Goal: Contribute content

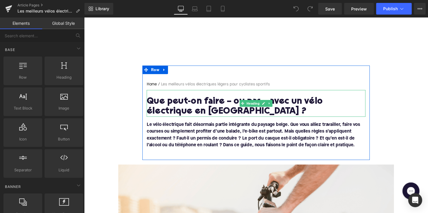
click at [214, 104] on h1 "Que peut-on faire – ou pas – avec un vélo électrique en [GEOGRAPHIC_DATA] ?" at bounding box center [260, 109] width 224 height 20
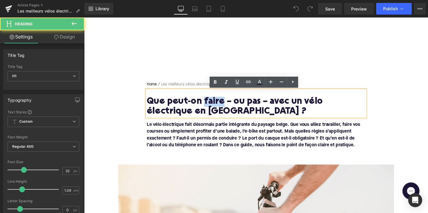
click at [214, 104] on h1 "Que peut-on faire – ou pas – avec un vélo électrique en [GEOGRAPHIC_DATA] ?" at bounding box center [260, 109] width 224 height 20
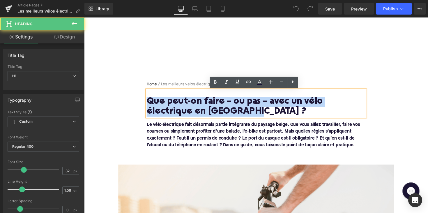
click at [214, 104] on h1 "Que peut-on faire – ou pas – avec un vélo électrique en [GEOGRAPHIC_DATA] ?" at bounding box center [260, 109] width 224 height 20
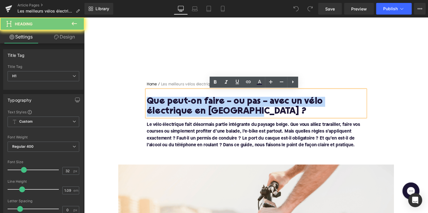
paste div
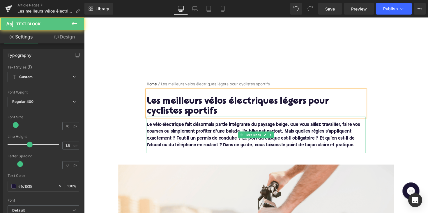
click at [275, 144] on p "Le vélo électrique fait désormais partie intégrante du paysage belge. Que vous …" at bounding box center [260, 138] width 224 height 28
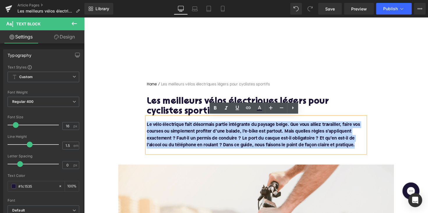
drag, startPoint x: 362, startPoint y: 149, endPoint x: 149, endPoint y: 122, distance: 214.9
click at [149, 122] on div "Le vélo électrique fait désormais partie intégrante du paysage belge. Que vous …" at bounding box center [260, 137] width 224 height 37
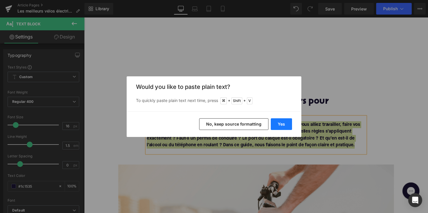
click at [270, 124] on button "Yes" at bounding box center [280, 124] width 21 height 12
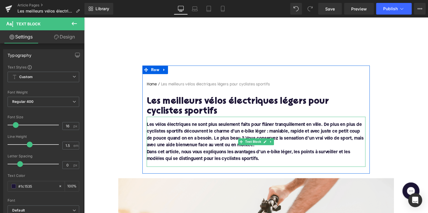
click at [153, 153] on font "Dans cet article, nous vous expliquons les avantages d’un e-bike léger, les poi…" at bounding box center [252, 159] width 208 height 12
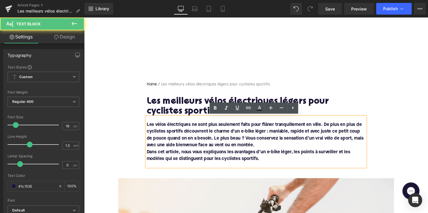
click at [148, 153] on font "Dans cet article, nous vous expliquons les avantages d’un e-bike léger, les poi…" at bounding box center [252, 159] width 208 height 12
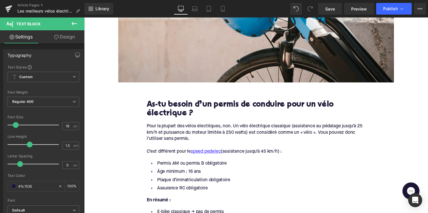
scroll to position [279, 0]
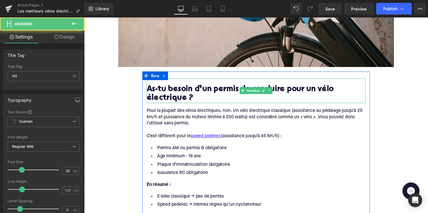
click at [188, 89] on h2 "As-tu besoin d’un permis de conduire pour un vélo électrique ?" at bounding box center [260, 96] width 224 height 18
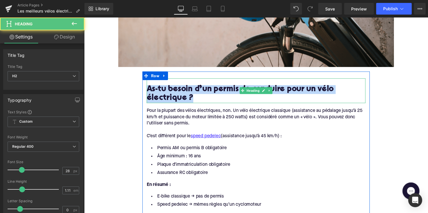
click at [188, 89] on h2 "As-tu besoin d’un permis de conduire pour un vélo électrique ?" at bounding box center [260, 96] width 224 height 18
paste div
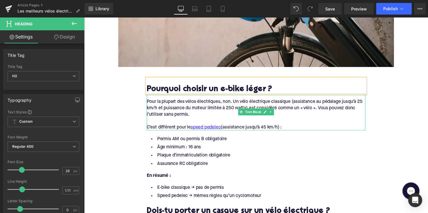
click at [296, 130] on div "C’est différent pour le speed pedelec (assistance jusqu’à 45 km/h) :" at bounding box center [260, 130] width 224 height 6
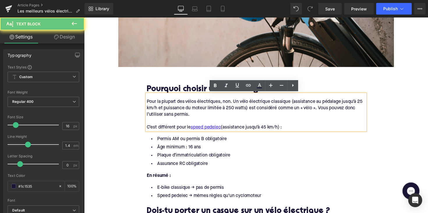
drag, startPoint x: 294, startPoint y: 130, endPoint x: 142, endPoint y: 99, distance: 154.5
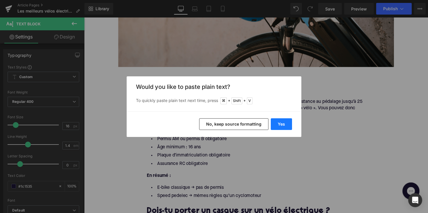
click at [279, 120] on button "Yes" at bounding box center [280, 124] width 21 height 12
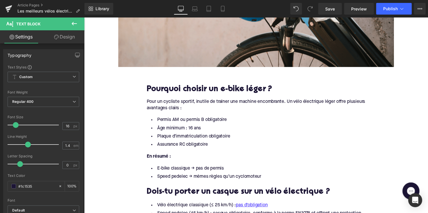
click at [207, 147] on li "Assurance RC obligatoire" at bounding box center [260, 147] width 224 height 8
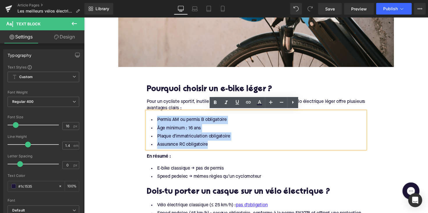
drag, startPoint x: 212, startPoint y: 147, endPoint x: 147, endPoint y: 117, distance: 71.7
click at [148, 118] on ul "Permis AM ou permis B obligatoire Âge minimum : 16 ans Plaque d’immatriculation…" at bounding box center [260, 135] width 224 height 34
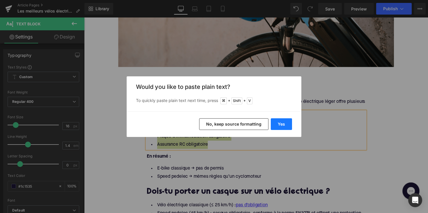
click at [286, 121] on button "Yes" at bounding box center [280, 124] width 21 height 12
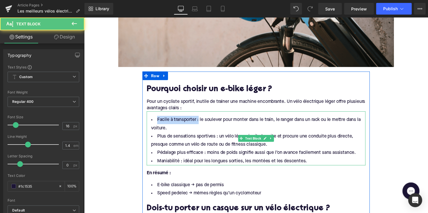
drag, startPoint x: 199, startPoint y: 122, endPoint x: 156, endPoint y: 122, distance: 42.5
click at [156, 122] on li "Facile à transporter : le soulever pour monter dans le train, le ranger dans un…" at bounding box center [260, 126] width 224 height 17
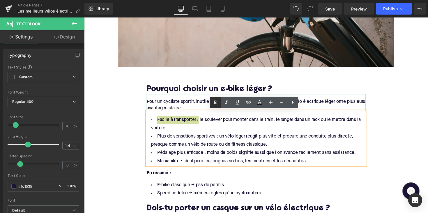
click at [213, 103] on icon at bounding box center [214, 102] width 7 height 7
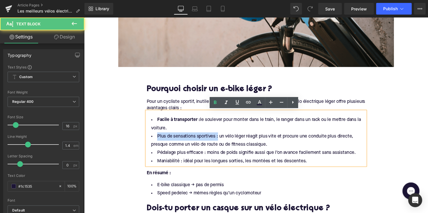
drag, startPoint x: 219, startPoint y: 140, endPoint x: 131, endPoint y: 140, distance: 88.4
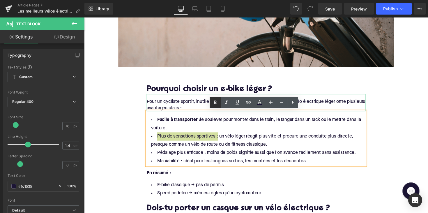
click at [210, 98] on link at bounding box center [214, 102] width 11 height 11
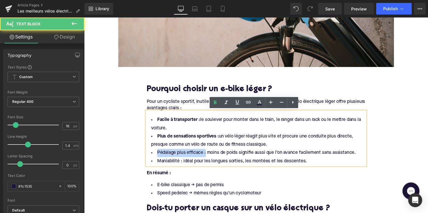
drag, startPoint x: 206, startPoint y: 156, endPoint x: 154, endPoint y: 154, distance: 51.8
click at [154, 154] on li "Pédalage plus efficace : moins de poids signifie aussi que l’on avance facileme…" at bounding box center [260, 156] width 224 height 8
click at [212, 104] on icon at bounding box center [214, 102] width 7 height 7
drag, startPoint x: 181, startPoint y: 165, endPoint x: 154, endPoint y: 165, distance: 27.0
click at [154, 165] on li "Maniabilité : idéal pour les longues sorties, les montées et les descentes." at bounding box center [260, 164] width 224 height 8
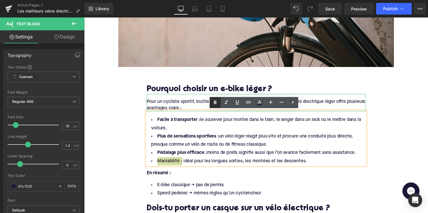
click at [211, 106] on link at bounding box center [214, 102] width 11 height 11
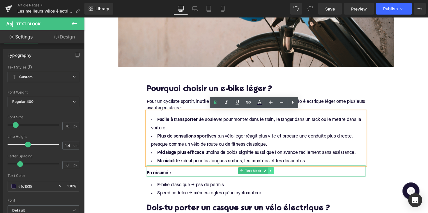
click at [277, 174] on link at bounding box center [275, 174] width 6 height 7
click at [275, 174] on link at bounding box center [278, 174] width 6 height 7
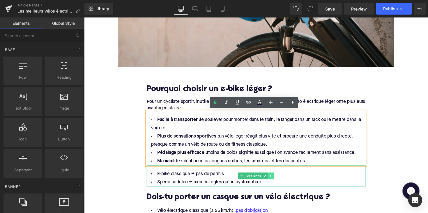
click at [275, 179] on icon at bounding box center [275, 179] width 3 height 3
click at [275, 179] on link at bounding box center [278, 179] width 6 height 7
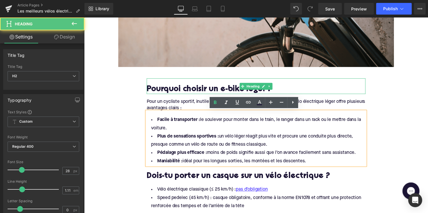
click at [214, 87] on h2 "Pourquoi choisir un e-bike léger ?" at bounding box center [260, 91] width 224 height 9
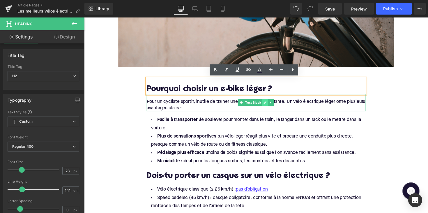
click at [271, 105] on link at bounding box center [269, 104] width 6 height 7
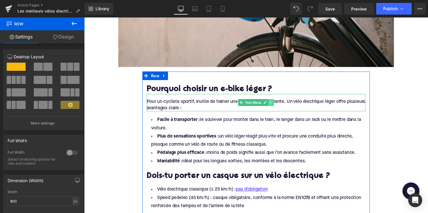
click at [277, 104] on link at bounding box center [275, 104] width 6 height 7
click at [274, 106] on link at bounding box center [272, 104] width 6 height 7
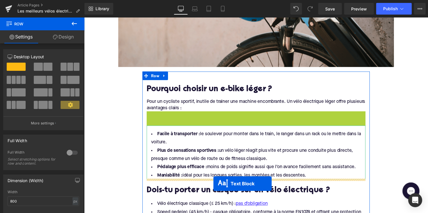
drag, startPoint x: 243, startPoint y: 121, endPoint x: 216, endPoint y: 187, distance: 71.1
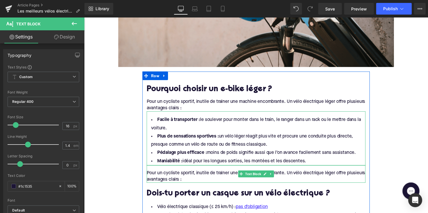
click at [191, 182] on div "Pour un cycliste sportif, inutile de traîner une machine encombrante. Un vélo é…" at bounding box center [260, 179] width 224 height 13
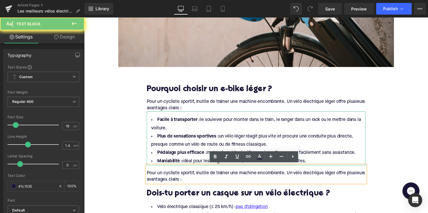
click at [208, 182] on div "Pour un cycliste sportif, inutile de traîner une machine encombrante. Un vélo é…" at bounding box center [260, 179] width 224 height 13
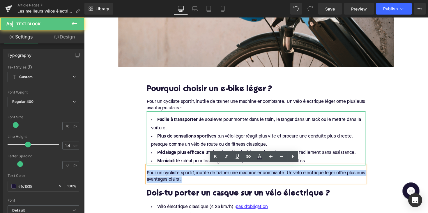
drag, startPoint x: 211, startPoint y: 182, endPoint x: 147, endPoint y: 172, distance: 64.8
click at [148, 172] on div "Pour un cycliste sportif, inutile de traîner une machine encombrante. Un vélo é…" at bounding box center [260, 178] width 224 height 18
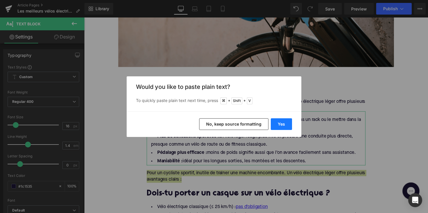
click at [278, 123] on button "Yes" at bounding box center [280, 124] width 21 height 12
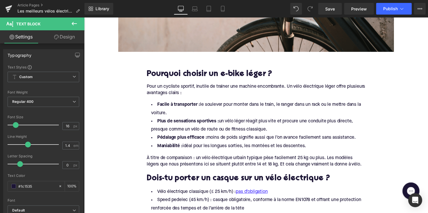
scroll to position [309, 0]
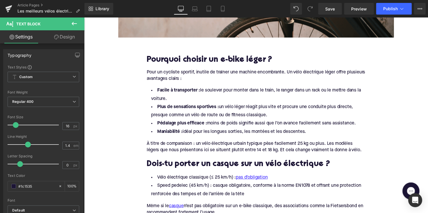
click at [207, 166] on h2 "Dois-tu porter un casque sur un vélo électrique ?" at bounding box center [260, 167] width 224 height 9
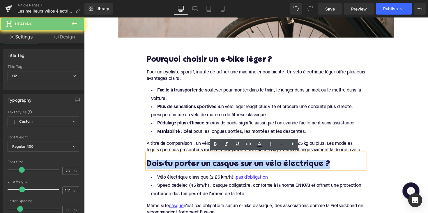
click at [207, 166] on h2 "Dois-tu porter un casque sur un vélo électrique ?" at bounding box center [260, 167] width 224 height 9
paste div
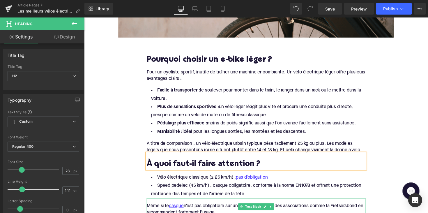
scroll to position [337, 0]
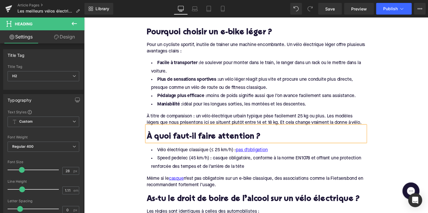
click at [203, 168] on li "Speed pedelec (45 km/h) : casque obligatoire, conforme à la norme EN1078 et off…" at bounding box center [260, 165] width 224 height 17
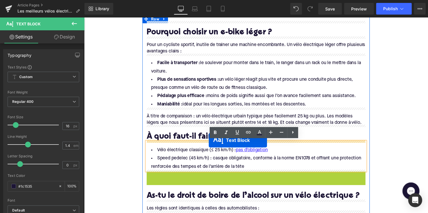
drag, startPoint x: 242, startPoint y: 183, endPoint x: 212, endPoint y: 143, distance: 50.3
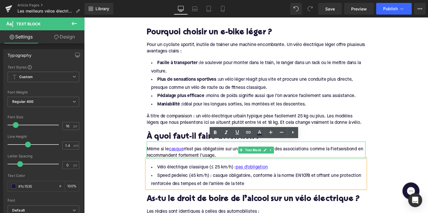
click at [227, 158] on div "Même si le casque n’est pas obligatoire sur un e-bike classique, des associatio…" at bounding box center [260, 155] width 224 height 13
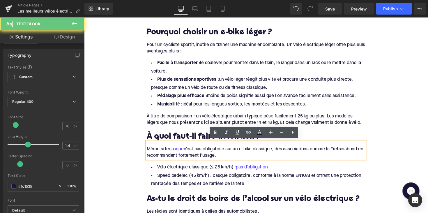
drag, startPoint x: 230, startPoint y: 158, endPoint x: 117, endPoint y: 151, distance: 113.0
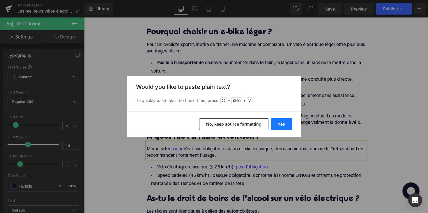
click at [273, 127] on button "Yes" at bounding box center [280, 124] width 21 height 12
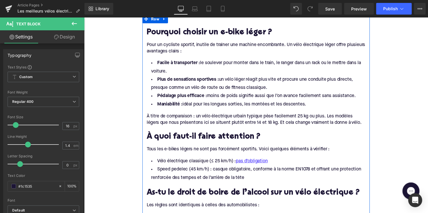
click at [234, 177] on li "Speed pedelec (45 km/h) : casque obligatoire, conforme à la norme EN1078 et off…" at bounding box center [260, 177] width 224 height 17
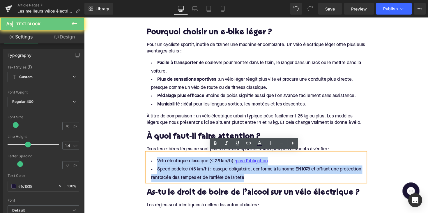
drag, startPoint x: 252, startPoint y: 177, endPoint x: 135, endPoint y: 160, distance: 118.5
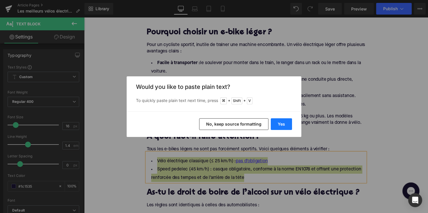
click at [276, 122] on button "Yes" at bounding box center [280, 124] width 21 height 12
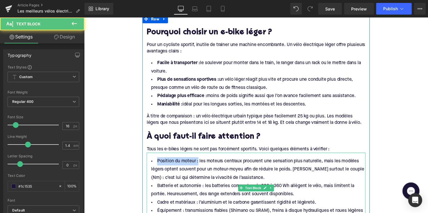
drag, startPoint x: 198, startPoint y: 164, endPoint x: 150, endPoint y: 164, distance: 48.0
click at [150, 164] on li "Position du moteur : les moteurs centraux procurent une sensation plus naturell…" at bounding box center [260, 172] width 224 height 25
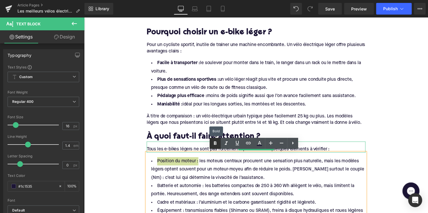
click at [216, 144] on icon at bounding box center [214, 143] width 7 height 7
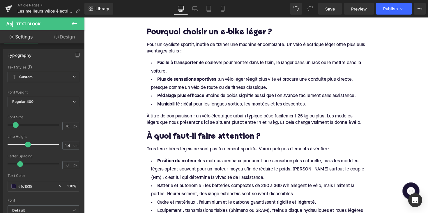
drag, startPoint x: 285, startPoint y: 204, endPoint x: 154, endPoint y: 185, distance: 132.9
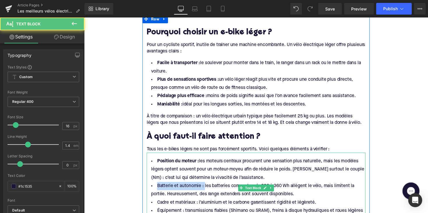
drag, startPoint x: 156, startPoint y: 188, endPoint x: 204, endPoint y: 188, distance: 48.0
click at [204, 188] on li "Batterie et autonomie : les batteries compactes de 250 à 360 Wh allègent le vél…" at bounding box center [260, 194] width 224 height 17
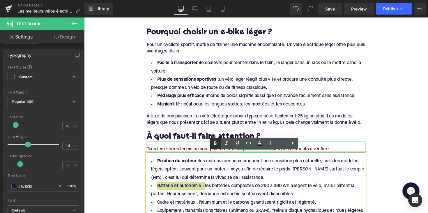
click at [212, 144] on icon at bounding box center [214, 143] width 7 height 7
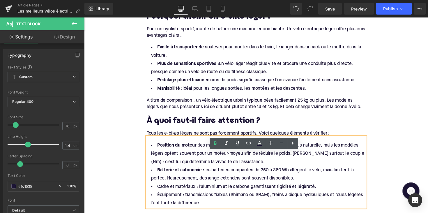
scroll to position [364, 0]
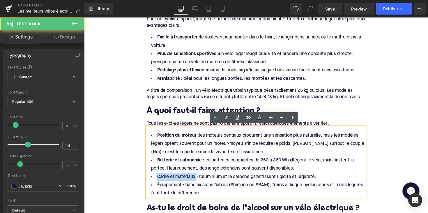
drag, startPoint x: 197, startPoint y: 180, endPoint x: 153, endPoint y: 179, distance: 44.5
click at [153, 179] on li "Cadre et matériaux : l’aluminium et le carbone garantissent rigidité et légèret…" at bounding box center [260, 180] width 224 height 8
click at [207, 180] on li "Cadre et matériaux : l’aluminium et le carbone garantissent rigidité et légèret…" at bounding box center [260, 180] width 224 height 8
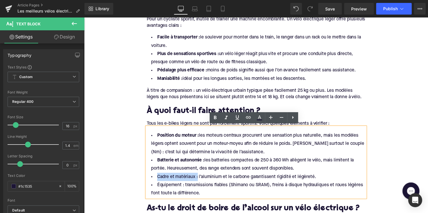
drag, startPoint x: 198, startPoint y: 180, endPoint x: 157, endPoint y: 180, distance: 40.4
click at [157, 180] on li "Cadre et matériaux : l’aluminium et le carbone garantissent rigidité et légèret…" at bounding box center [260, 180] width 224 height 8
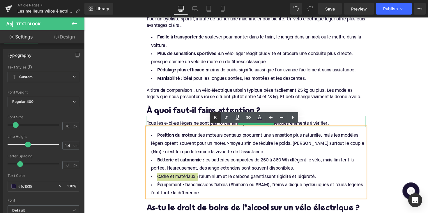
click at [214, 118] on icon at bounding box center [214, 117] width 7 height 7
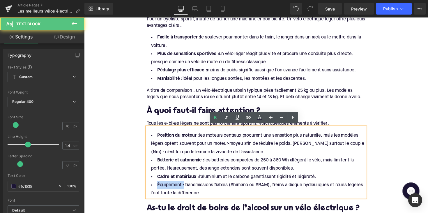
drag, startPoint x: 184, startPoint y: 190, endPoint x: 150, endPoint y: 190, distance: 33.7
click at [150, 190] on li "Équipement : transmissions fiables (Shimano ou SRAM), freins à disque hydrauliq…" at bounding box center [260, 193] width 224 height 17
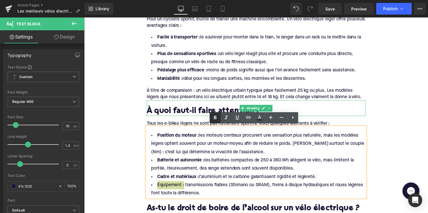
click at [218, 117] on icon at bounding box center [214, 117] width 7 height 7
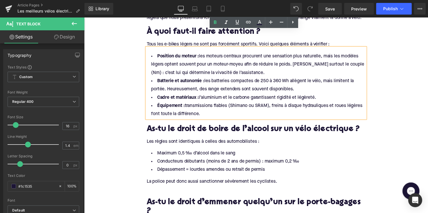
scroll to position [461, 0]
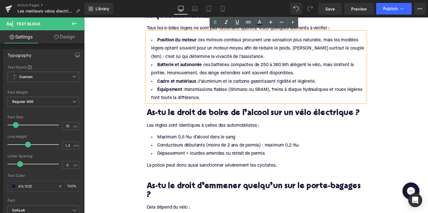
click at [216, 115] on h2 "As-tu le droit de boire de l’alcool sur un vélo électrique ?" at bounding box center [260, 115] width 224 height 9
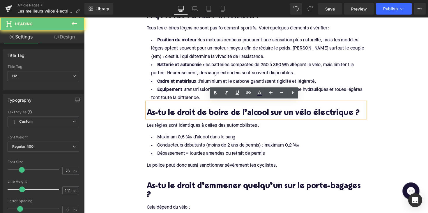
click at [216, 115] on h2 "As-tu le droit de boire de l’alcool sur un vélo électrique ?" at bounding box center [260, 115] width 224 height 9
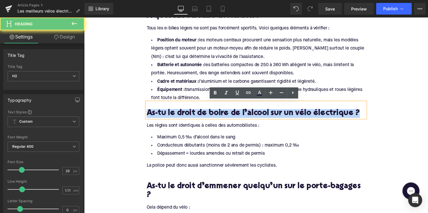
paste div
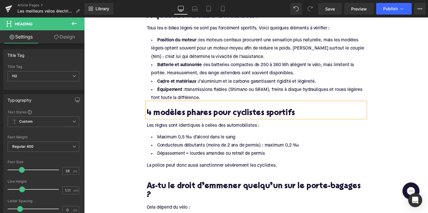
scroll to position [456, 0]
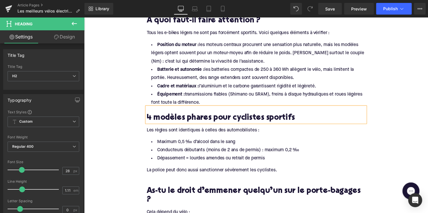
click at [310, 88] on li "Cadre et matériaux : l’aluminium et le carbone garantissent rigidité et légèret…" at bounding box center [260, 87] width 224 height 8
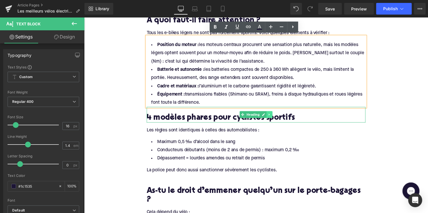
click at [273, 115] on icon at bounding box center [273, 116] width 3 height 3
click at [272, 116] on link at bounding box center [271, 116] width 6 height 7
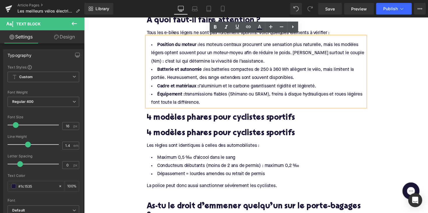
click at [186, 137] on h2 "4 modèles phares pour cyclistes sportifs" at bounding box center [260, 136] width 224 height 9
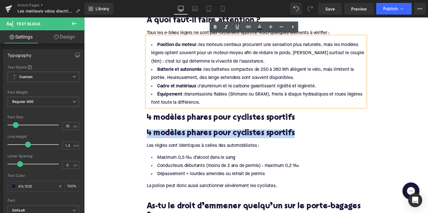
click at [186, 137] on h2 "4 modèles phares pour cyclistes sportifs" at bounding box center [260, 136] width 224 height 9
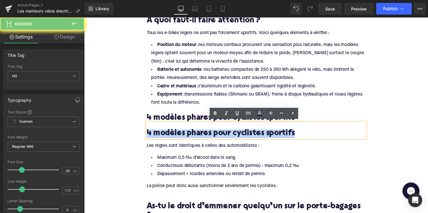
paste div
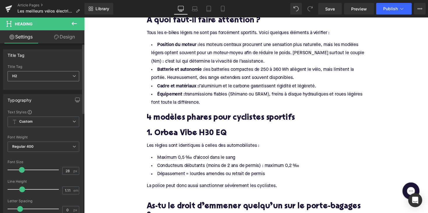
click at [41, 74] on span "H2" at bounding box center [44, 76] width 72 height 10
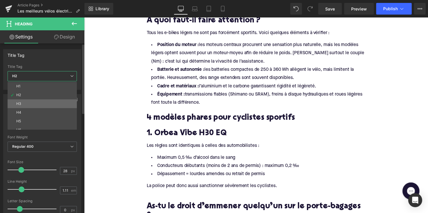
click at [38, 101] on li "H3" at bounding box center [44, 103] width 72 height 9
type input "24"
type input "1.29"
type input "100"
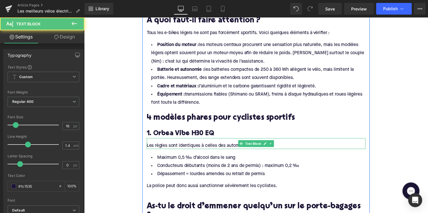
click at [214, 145] on div "Les règles sont identiques à celles des automobilistes :" at bounding box center [260, 148] width 224 height 6
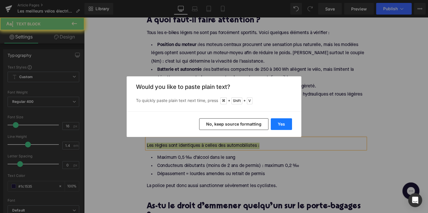
click at [281, 122] on button "Yes" at bounding box center [280, 124] width 21 height 12
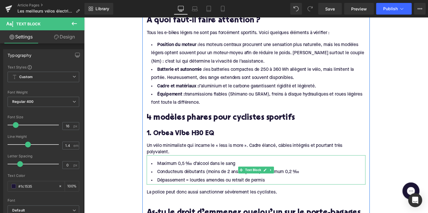
click at [212, 176] on li "Conducteurs débutants (moins de 2 ans de permis) : maximum 0,2 ‰" at bounding box center [260, 175] width 224 height 8
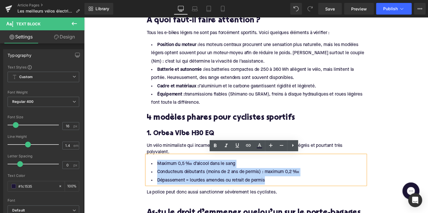
drag, startPoint x: 275, startPoint y: 183, endPoint x: 149, endPoint y: 160, distance: 127.1
click at [149, 160] on div "Maximum 0,5 ‰ d’alcool dans le sang Conducteurs débutants (moins de 2 ans de pe…" at bounding box center [260, 173] width 224 height 30
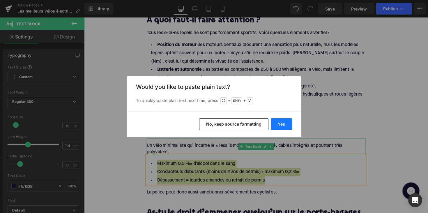
click at [282, 124] on button "Yes" at bounding box center [280, 124] width 21 height 12
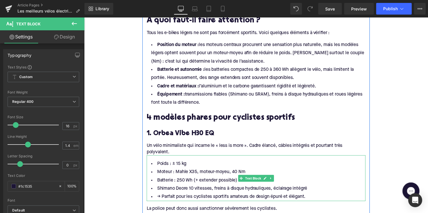
click at [157, 199] on li "→ Parfait pour les cyclistes sportifs amateurs de design épuré et élégant." at bounding box center [260, 201] width 224 height 8
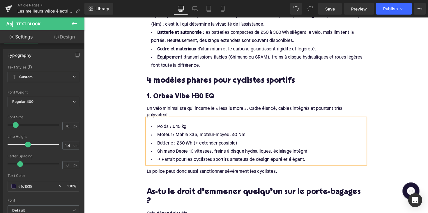
scroll to position [497, 0]
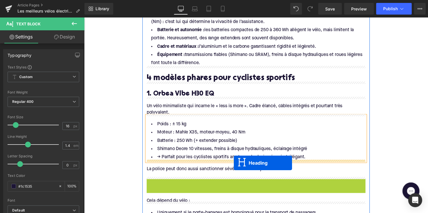
drag, startPoint x: 246, startPoint y: 189, endPoint x: 237, endPoint y: 166, distance: 24.3
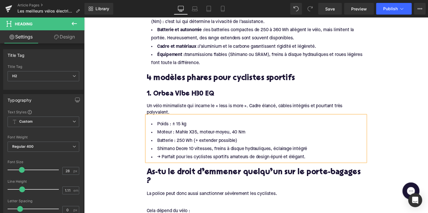
click at [180, 177] on h2 "As-tu le droit d’emmener quelqu’un sur le porte-bagages ?" at bounding box center [260, 181] width 224 height 18
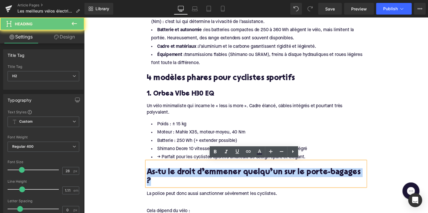
click at [180, 177] on h2 "As-tu le droit d’emmener quelqu’un sur le porte-bagages ?" at bounding box center [260, 181] width 224 height 18
paste div
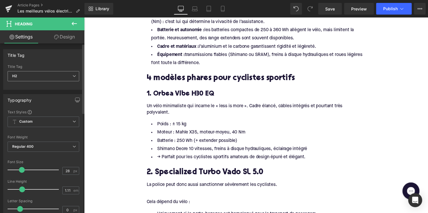
click at [42, 77] on span "H2" at bounding box center [44, 76] width 72 height 10
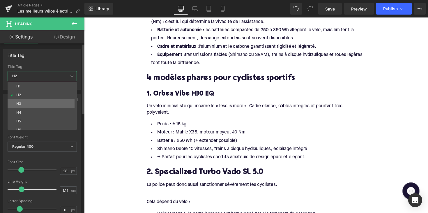
click at [42, 103] on li "H3" at bounding box center [44, 103] width 72 height 9
type input "24"
type input "1.29"
type input "100"
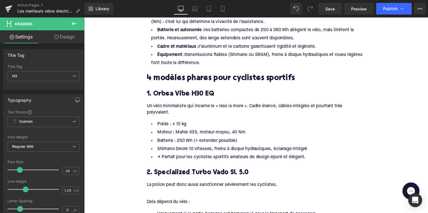
click at [172, 187] on div "La police peut donc aussi sanctionner sévèrement les cyclistes." at bounding box center [260, 188] width 224 height 6
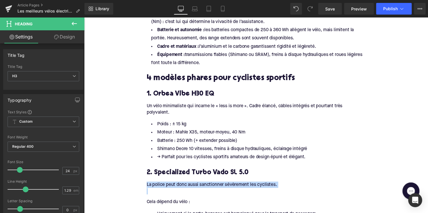
click at [172, 187] on div "La police peut donc aussi sanctionner sévèrement les cyclistes." at bounding box center [260, 188] width 224 height 6
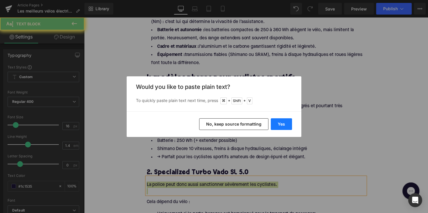
click at [283, 124] on button "Yes" at bounding box center [280, 124] width 21 height 12
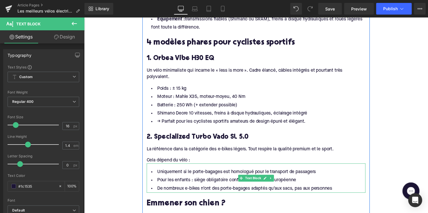
scroll to position [560, 0]
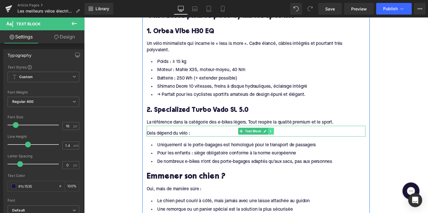
click at [274, 132] on icon at bounding box center [275, 133] width 3 height 3
click at [277, 132] on icon at bounding box center [278, 133] width 3 height 3
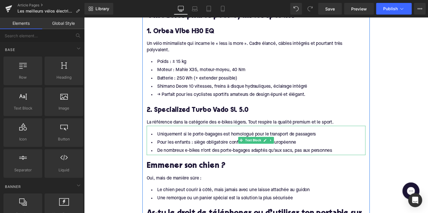
click at [231, 150] on li "De nombreux e-bikes n’ont des porte-bagages adaptés qu’aux sacs, pas aux person…" at bounding box center [260, 154] width 224 height 8
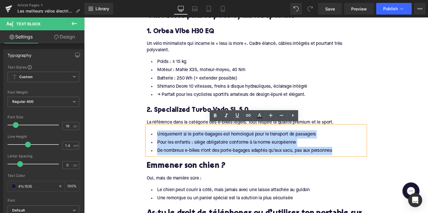
drag, startPoint x: 350, startPoint y: 152, endPoint x: 152, endPoint y: 134, distance: 198.6
click at [152, 134] on ul "Uniquement si le porte-bagages est homologué pour le transport de passagers Pou…" at bounding box center [260, 145] width 224 height 25
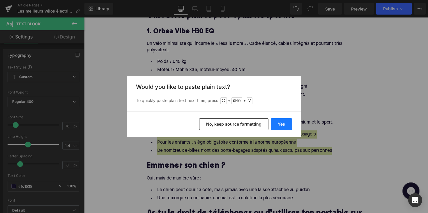
click at [282, 123] on button "Yes" at bounding box center [280, 124] width 21 height 12
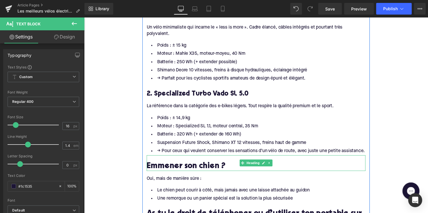
scroll to position [587, 0]
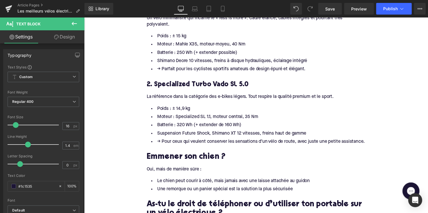
click at [185, 159] on h2 "Emmener son chien ?" at bounding box center [260, 160] width 224 height 9
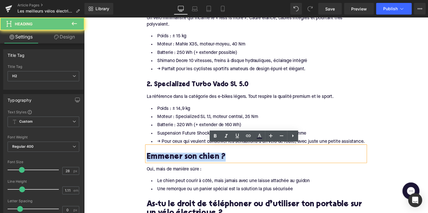
click at [185, 159] on h2 "Emmener son chien ?" at bounding box center [260, 160] width 224 height 9
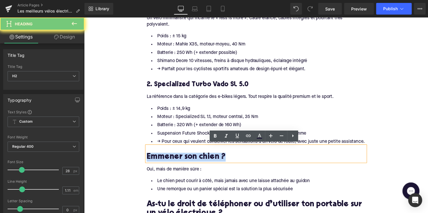
paste div
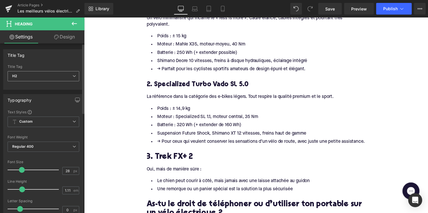
click at [33, 71] on span "H2" at bounding box center [44, 76] width 72 height 10
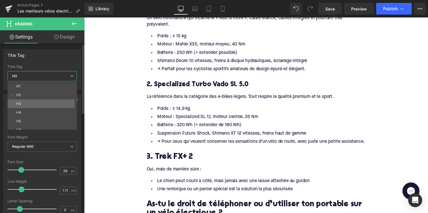
click at [24, 105] on li "H3" at bounding box center [44, 103] width 72 height 9
type input "24"
type input "1.29"
type input "100"
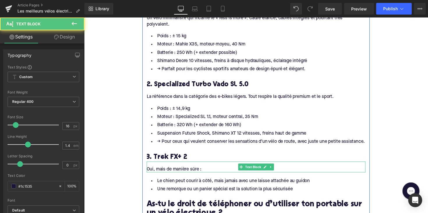
click at [190, 173] on div "Oui, mais de manière sûre : Text Block" at bounding box center [260, 170] width 224 height 11
click at [190, 173] on div "Oui, mais de manière sûre :" at bounding box center [260, 173] width 224 height 6
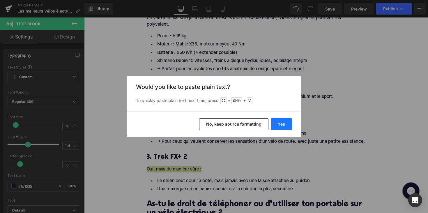
click at [270, 123] on button "Yes" at bounding box center [280, 124] width 21 height 12
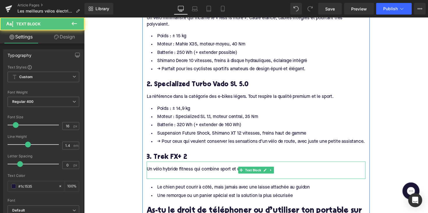
click at [171, 176] on div at bounding box center [260, 179] width 224 height 6
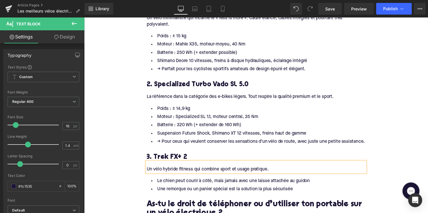
click at [196, 189] on div "Rendering Content" at bounding box center [214, 189] width 36 height 6
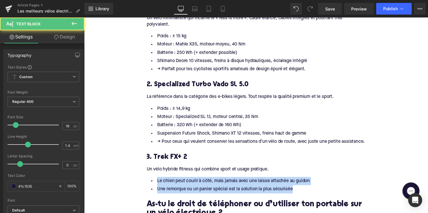
drag, startPoint x: 297, startPoint y: 193, endPoint x: 142, endPoint y: 179, distance: 155.6
click at [142, 179] on div "Home / Les meilleurs vélos électriques légers pour cyclistes sportifs Breadcrum…" at bounding box center [260, 112] width 352 height 1265
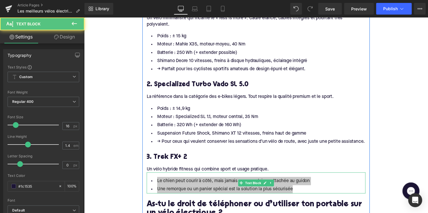
click at [250, 190] on li "Une remorque ou un panier spécial est la solution la plus sécurisée" at bounding box center [260, 193] width 224 height 8
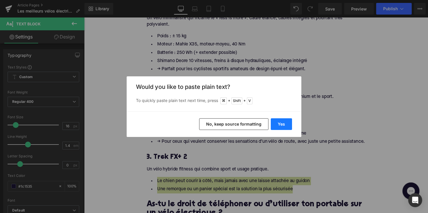
click at [281, 123] on button "Yes" at bounding box center [280, 124] width 21 height 12
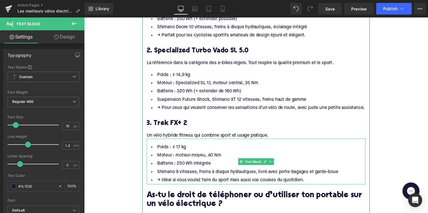
scroll to position [652, 0]
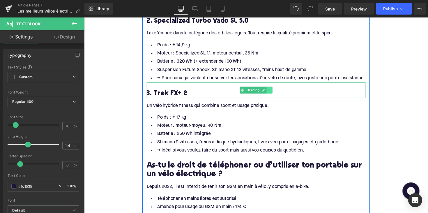
click at [274, 90] on icon at bounding box center [273, 91] width 3 height 3
click at [269, 90] on icon at bounding box center [270, 91] width 3 height 3
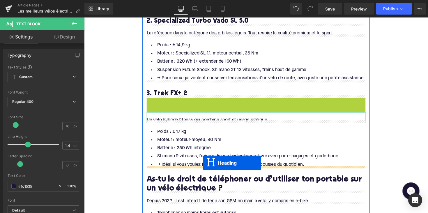
drag, startPoint x: 246, startPoint y: 107, endPoint x: 206, endPoint y: 166, distance: 71.6
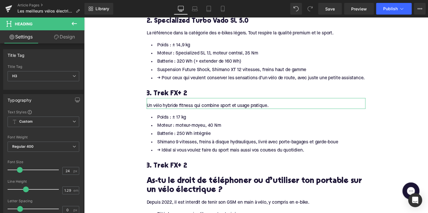
click at [179, 165] on h3 "3. Trek FX+ 2" at bounding box center [260, 169] width 224 height 9
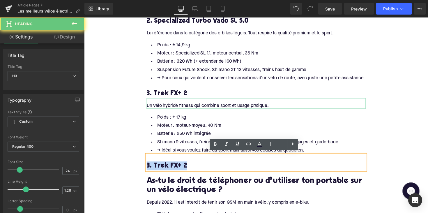
click at [179, 165] on h3 "3. Trek FX+ 2" at bounding box center [260, 169] width 224 height 9
paste div
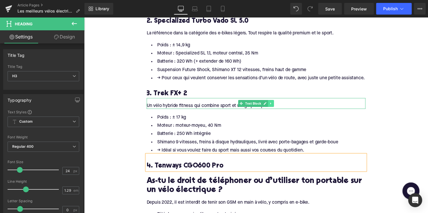
click at [274, 104] on icon at bounding box center [275, 105] width 3 height 3
click at [270, 104] on icon at bounding box center [271, 105] width 3 height 3
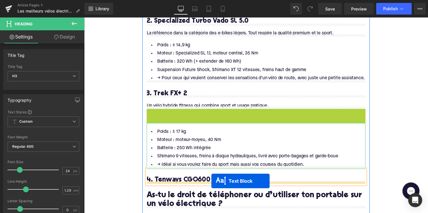
drag, startPoint x: 243, startPoint y: 115, endPoint x: 214, endPoint y: 185, distance: 75.4
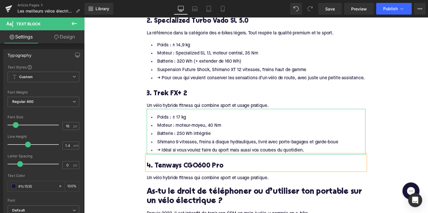
click at [189, 181] on div "Un vélo hybride fitness qui combine sport et usage pratique. Text Block" at bounding box center [260, 179] width 224 height 11
click at [189, 181] on div "Un vélo hybride fitness qui combine sport et usage pratique." at bounding box center [260, 181] width 224 height 6
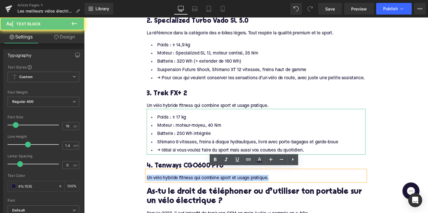
click at [189, 181] on div "Un vélo hybride fitness qui combine sport et usage pratique." at bounding box center [260, 181] width 224 height 6
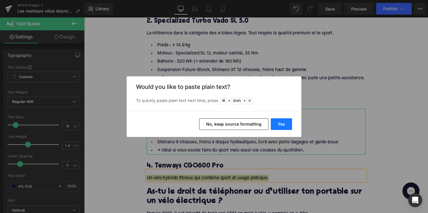
click at [286, 122] on button "Yes" at bounding box center [280, 124] width 21 height 12
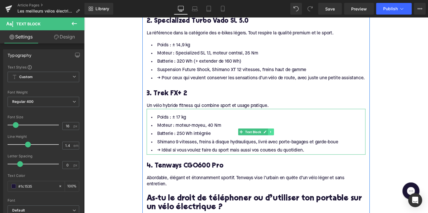
click at [275, 135] on link at bounding box center [275, 134] width 6 height 7
click at [271, 133] on icon at bounding box center [271, 134] width 3 height 3
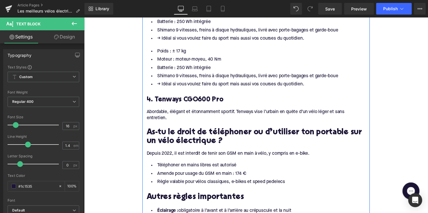
scroll to position [751, 0]
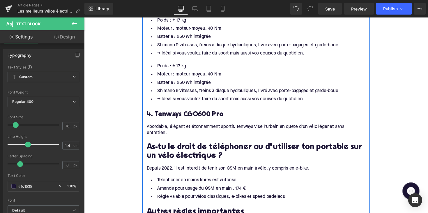
click at [238, 90] on li "Shimano 9 vitesses, freins à disque hydrauliques, livré avec porte-bagages et g…" at bounding box center [260, 92] width 224 height 8
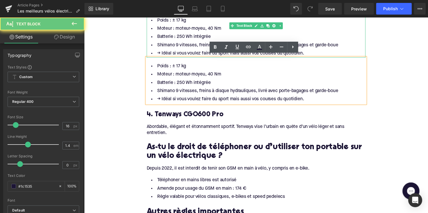
click at [201, 50] on li "→ Idéal si vous voulez faire du sport mais aussi vos courses du quotidien." at bounding box center [260, 54] width 224 height 8
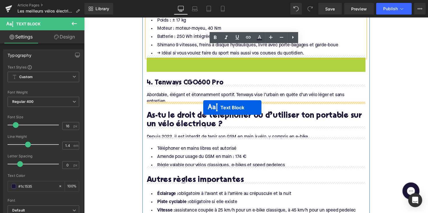
drag, startPoint x: 242, startPoint y: 79, endPoint x: 206, endPoint y: 108, distance: 46.0
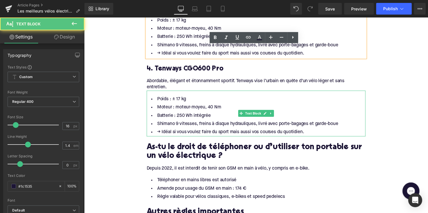
click at [210, 125] on li "Shimano 9 vitesses, freins à disque hydrauliques, livré avec porte-bagages et g…" at bounding box center [260, 126] width 224 height 8
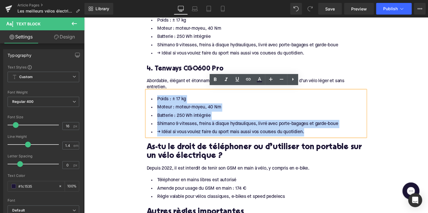
drag, startPoint x: 322, startPoint y: 136, endPoint x: 155, endPoint y: 96, distance: 171.3
click at [155, 97] on ul "Poids : ± 17 kg Moteur : moteur-moyeu, 40 Nm Batterie : 250 Wh intégrée Shimano…" at bounding box center [260, 118] width 224 height 42
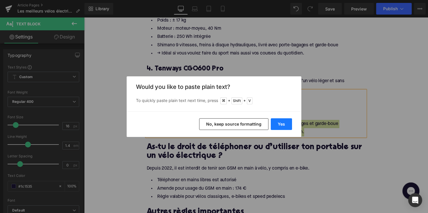
click at [276, 119] on button "Yes" at bounding box center [280, 124] width 21 height 12
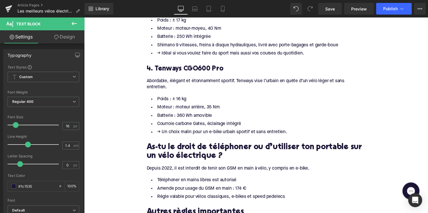
click at [200, 148] on h2 "As-tu le droit de téléphoner ou d’utiliser ton portable sur un vélo électrique ?" at bounding box center [260, 155] width 224 height 18
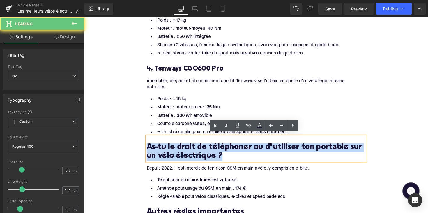
click at [200, 148] on h2 "As-tu le droit de téléphoner ou d’utiliser ton portable sur un vélo électrique ?" at bounding box center [260, 155] width 224 height 18
paste div
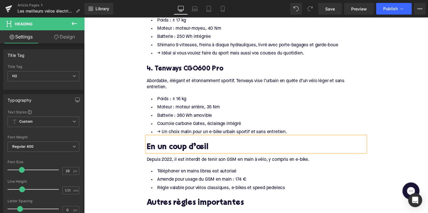
click at [179, 146] on h2 "En un coup d’œil" at bounding box center [260, 150] width 224 height 9
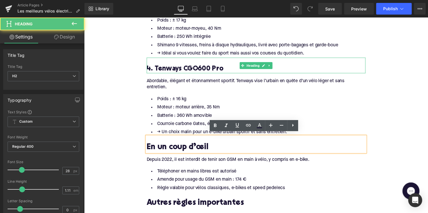
click at [170, 69] on h3 "4. Tenways CGO600 Pro" at bounding box center [260, 69] width 224 height 9
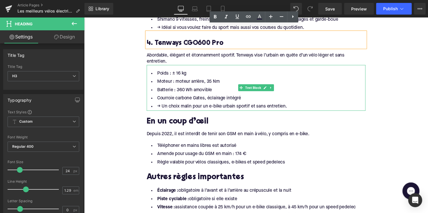
scroll to position [790, 0]
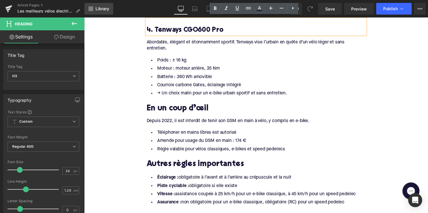
click at [107, 9] on span "Library" at bounding box center [102, 8] width 14 height 5
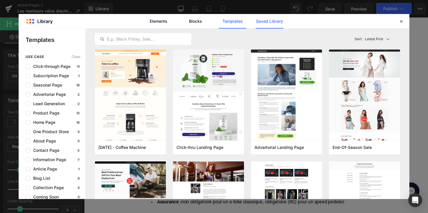
click at [263, 21] on link "Saved Library" at bounding box center [269, 21] width 28 height 15
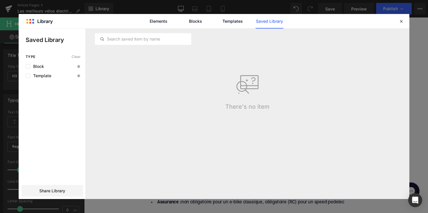
click at [154, 33] on div at bounding box center [247, 39] width 305 height 21
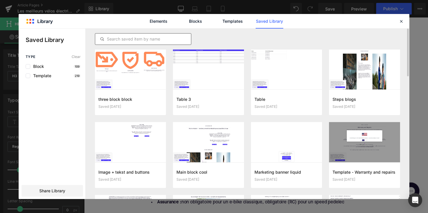
click at [144, 39] on input "text" at bounding box center [143, 38] width 96 height 7
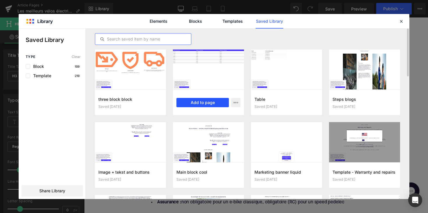
click at [195, 100] on button "Add to page" at bounding box center [202, 102] width 52 height 9
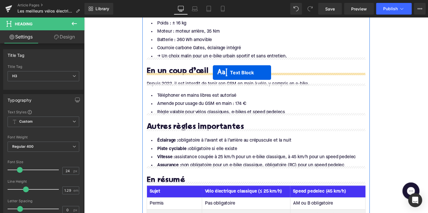
scroll to position [829, 0]
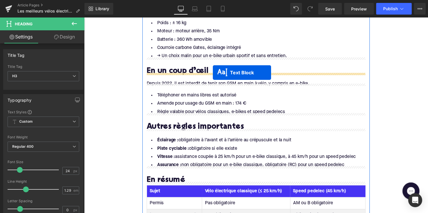
drag, startPoint x: 241, startPoint y: 102, endPoint x: 216, endPoint y: 74, distance: 37.9
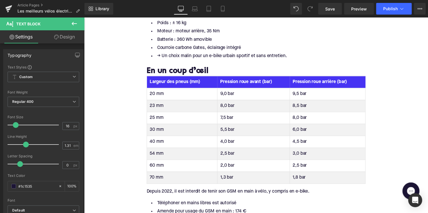
click at [177, 83] on th "Largeur des pneus (mm)" at bounding box center [184, 83] width 72 height 12
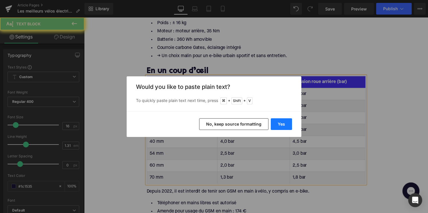
click at [273, 125] on button "Yes" at bounding box center [280, 124] width 21 height 12
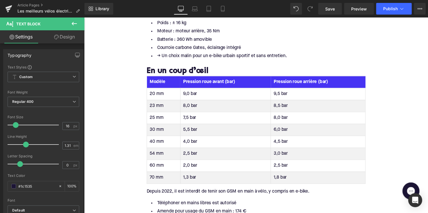
click at [206, 81] on th "Pression roue avant (bar)" at bounding box center [228, 83] width 93 height 12
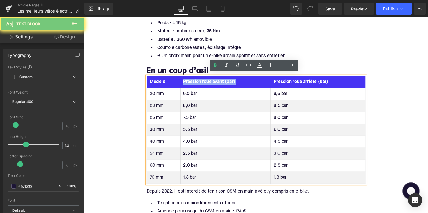
click at [206, 81] on th "Pression roue avant (bar)" at bounding box center [228, 83] width 93 height 12
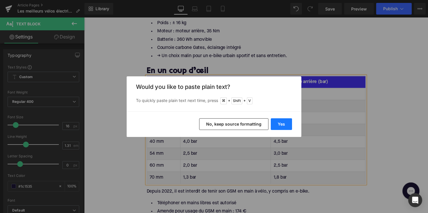
click at [277, 119] on button "Yes" at bounding box center [280, 124] width 21 height 12
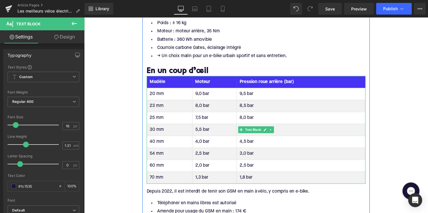
click at [222, 83] on th "Moteur" at bounding box center [217, 83] width 45 height 12
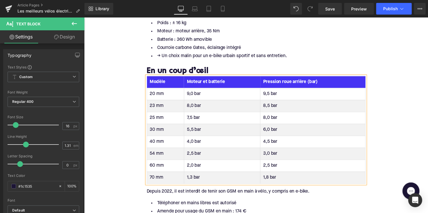
click at [293, 80] on th "Pression roue arrière (bar)" at bounding box center [318, 83] width 108 height 12
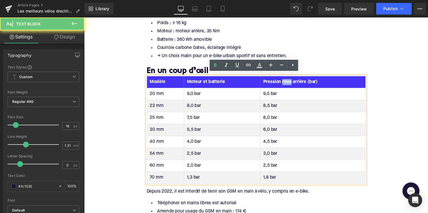
click at [293, 80] on th "Pression roue arrière (bar)" at bounding box center [318, 83] width 108 height 12
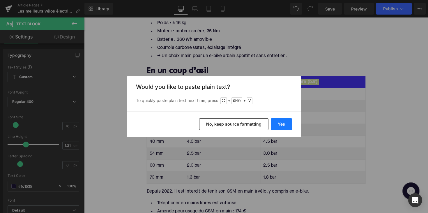
click at [289, 120] on button "Yes" at bounding box center [280, 124] width 21 height 12
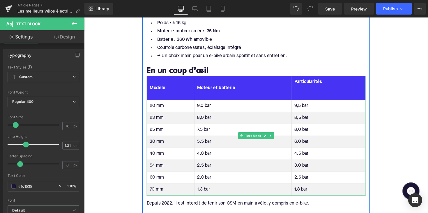
click at [302, 97] on th "Particularités" at bounding box center [334, 89] width 76 height 24
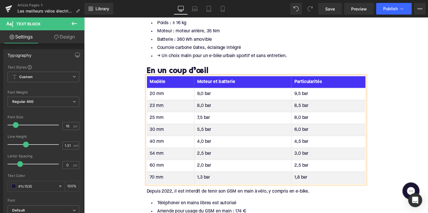
click at [152, 94] on td "20 mm" at bounding box center [172, 96] width 49 height 12
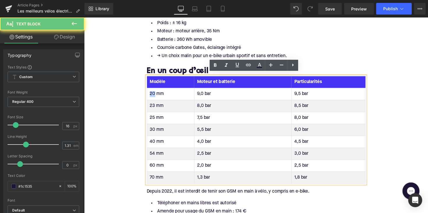
click at [152, 94] on td "20 mm" at bounding box center [172, 96] width 49 height 12
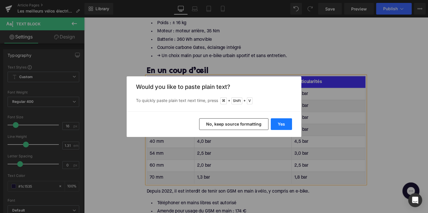
click at [282, 125] on button "Yes" at bounding box center [280, 124] width 21 height 12
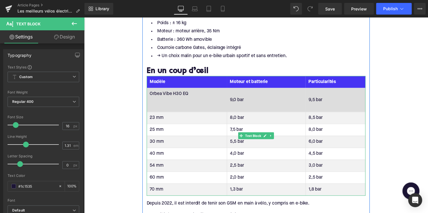
click at [164, 108] on td "Orbea Vibe H30 EQ" at bounding box center [189, 102] width 82 height 24
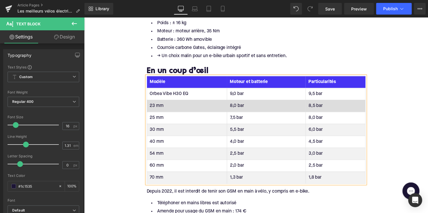
click at [155, 106] on td "23 mm" at bounding box center [189, 108] width 82 height 12
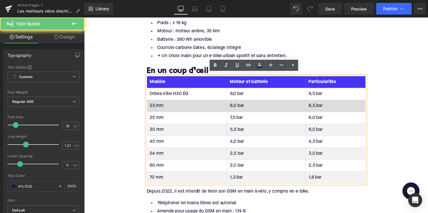
click at [155, 106] on td "23 mm" at bounding box center [189, 108] width 82 height 12
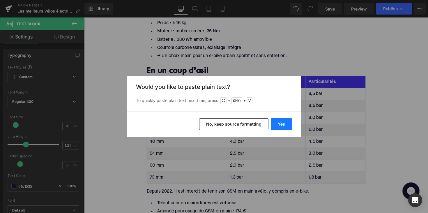
click at [286, 127] on button "Yes" at bounding box center [280, 124] width 21 height 12
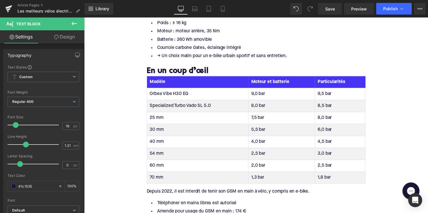
click at [159, 117] on td "25 mm" at bounding box center [200, 120] width 104 height 12
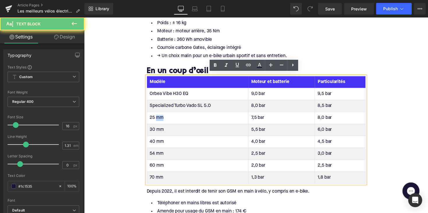
click at [159, 117] on td "25 mm" at bounding box center [200, 120] width 104 height 12
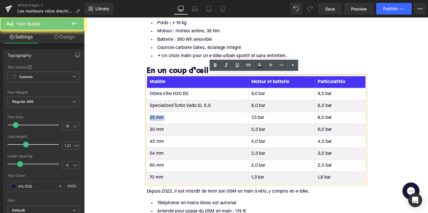
click at [159, 117] on td "25 mm" at bounding box center [200, 120] width 104 height 12
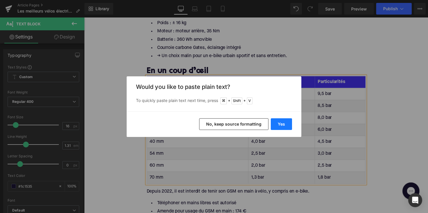
click at [285, 120] on button "Yes" at bounding box center [280, 124] width 21 height 12
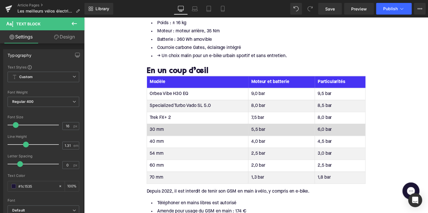
click at [156, 126] on td "30 mm" at bounding box center [200, 132] width 104 height 12
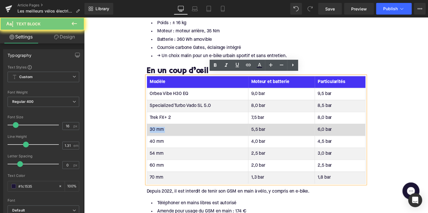
click at [156, 126] on td "30 mm" at bounding box center [200, 132] width 104 height 12
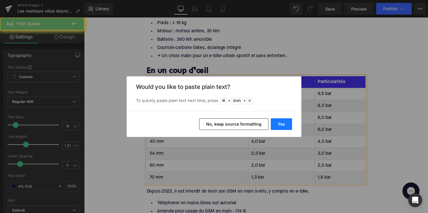
click at [276, 121] on button "Yes" at bounding box center [280, 124] width 21 height 12
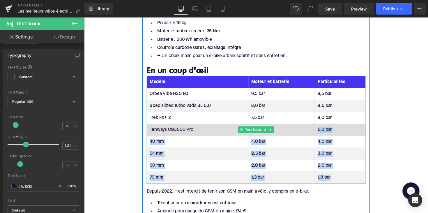
drag, startPoint x: 343, startPoint y: 179, endPoint x: 258, endPoint y: 134, distance: 96.4
click at [258, 134] on tbody "Orbea Vibe H30 EQ 9,0 bar 9,5 bar Specialized Turbo Vado SL 5.0 8,0 bar 8,5 bar…" at bounding box center [260, 139] width 224 height 98
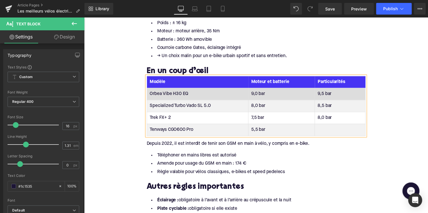
click at [257, 90] on td "9,0 bar" at bounding box center [286, 96] width 68 height 12
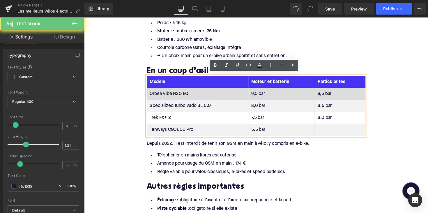
click at [257, 90] on td "9,0 bar" at bounding box center [286, 96] width 68 height 12
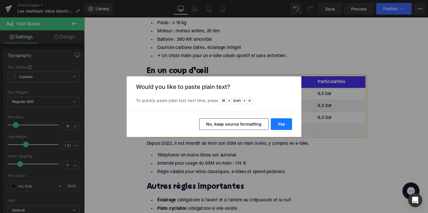
click at [286, 125] on button "Yes" at bounding box center [280, 124] width 21 height 12
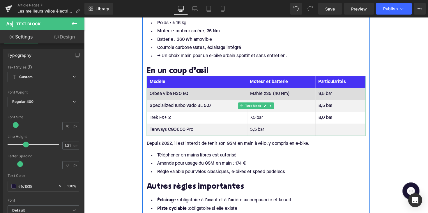
click at [296, 96] on td "Mahle X35 (40 Nm)" at bounding box center [286, 96] width 70 height 12
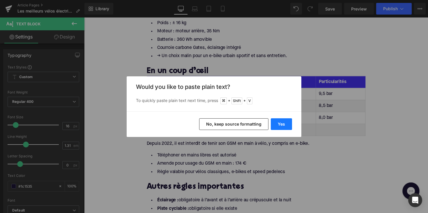
click at [286, 122] on button "Yes" at bounding box center [280, 124] width 21 height 12
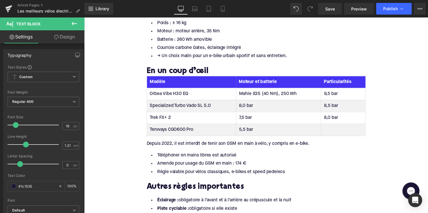
click at [249, 106] on div "Tableau des pressions de pneus Modèle Moteur et batterie Particularités Orbea V…" at bounding box center [260, 107] width 224 height 61
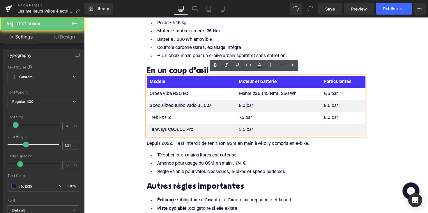
click at [249, 106] on td "8,0 bar" at bounding box center [282, 108] width 87 height 12
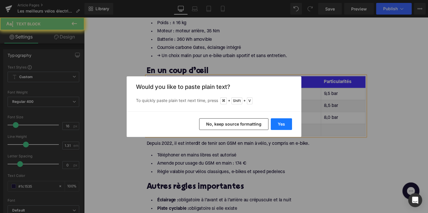
click at [282, 120] on button "Yes" at bounding box center [280, 124] width 21 height 12
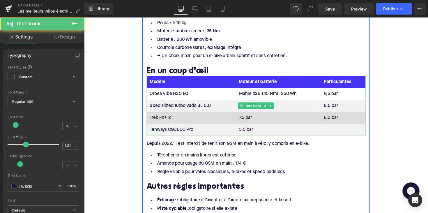
click at [283, 114] on td "7,5 bar" at bounding box center [282, 120] width 87 height 12
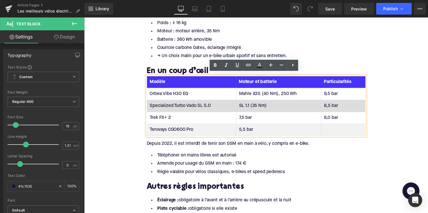
click at [278, 106] on td "SL 1.1 (35 Nm)" at bounding box center [282, 108] width 87 height 12
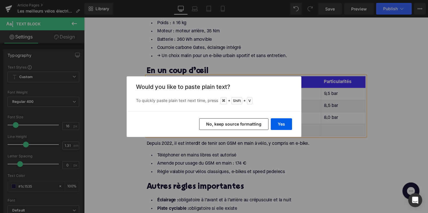
click at [292, 122] on div "Yes No, keep source formatting" at bounding box center [214, 124] width 175 height 26
click at [286, 123] on button "Yes" at bounding box center [280, 124] width 21 height 12
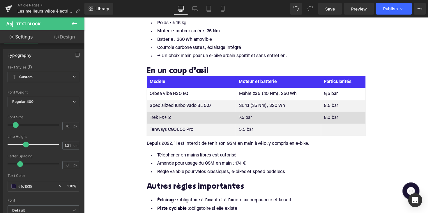
click at [246, 119] on td "7,5 bar" at bounding box center [282, 120] width 87 height 12
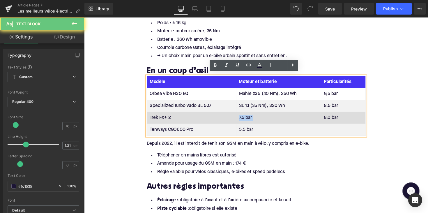
click at [246, 119] on td "7,5 bar" at bounding box center [282, 120] width 87 height 12
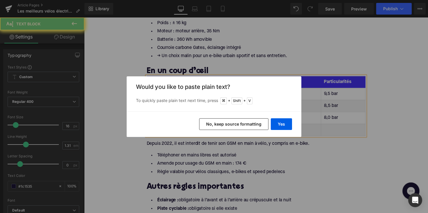
click at [286, 130] on div "Yes No, keep source formatting" at bounding box center [214, 124] width 175 height 26
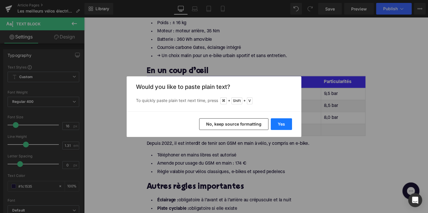
click at [284, 125] on button "Yes" at bounding box center [280, 124] width 21 height 12
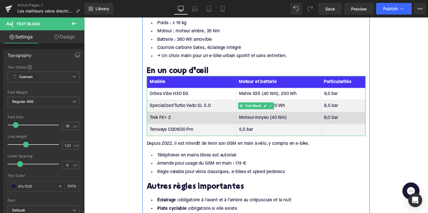
click at [295, 118] on td "Moteur-moyeu (40 Nm)" at bounding box center [282, 120] width 87 height 12
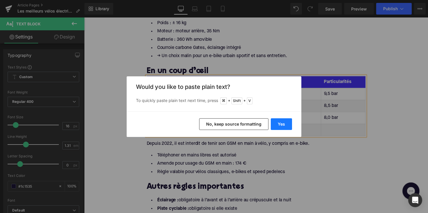
click at [287, 127] on button "Yes" at bounding box center [280, 124] width 21 height 12
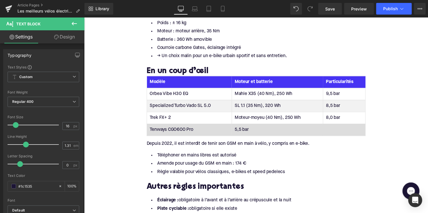
click at [247, 126] on td "5,5 bar" at bounding box center [282, 132] width 94 height 12
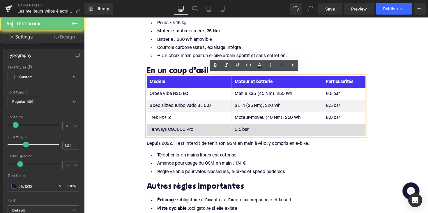
click at [246, 127] on td "5,5 bar" at bounding box center [282, 132] width 94 height 12
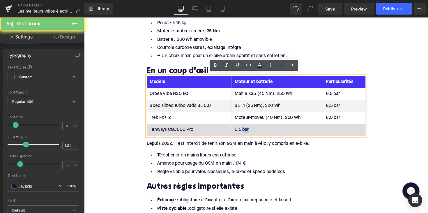
click at [246, 127] on td "5,5 bar" at bounding box center [282, 132] width 94 height 12
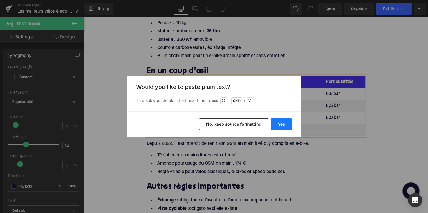
click at [280, 125] on button "Yes" at bounding box center [280, 124] width 21 height 12
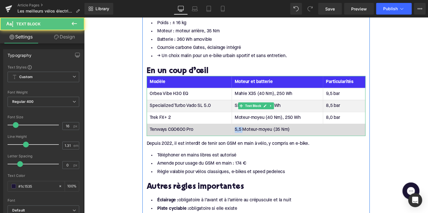
drag, startPoint x: 247, startPoint y: 128, endPoint x: 236, endPoint y: 128, distance: 10.5
click at [236, 128] on td "5,5 Moteur-moyeu (35 Nm)" at bounding box center [282, 132] width 94 height 12
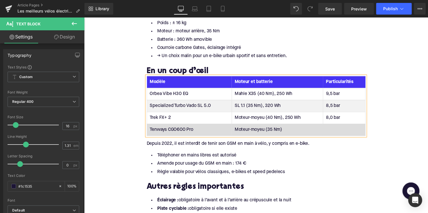
click at [295, 129] on td "Moteur-moyeu (35 Nm)" at bounding box center [282, 132] width 94 height 12
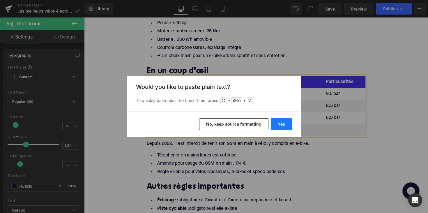
click at [283, 124] on button "Yes" at bounding box center [280, 124] width 21 height 12
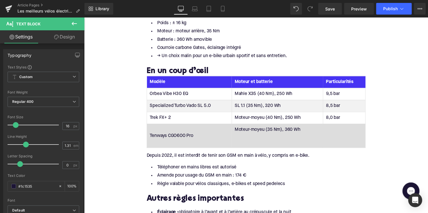
click at [292, 140] on td "Moteur-moyeu (35 Nm), 360 Wh" at bounding box center [282, 138] width 94 height 24
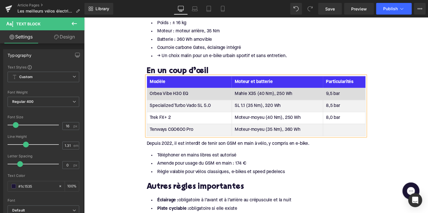
click at [338, 92] on td "9,5 bar" at bounding box center [350, 96] width 43 height 12
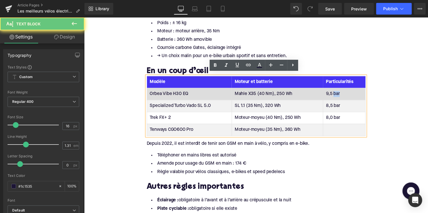
click at [338, 92] on td "9,5 bar" at bounding box center [350, 96] width 43 height 12
click at [335, 92] on td "9,5 bar" at bounding box center [350, 96] width 43 height 12
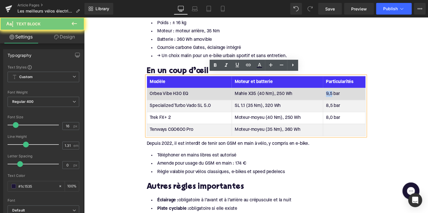
click at [335, 92] on td "9,5 bar" at bounding box center [350, 96] width 43 height 12
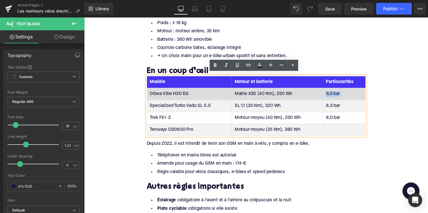
click at [335, 92] on td "9,5 bar" at bounding box center [350, 96] width 43 height 12
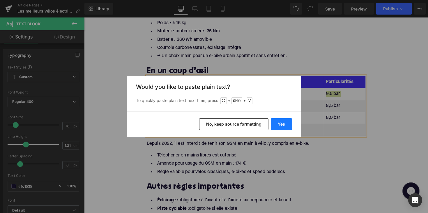
click at [281, 124] on button "Yes" at bounding box center [280, 124] width 21 height 12
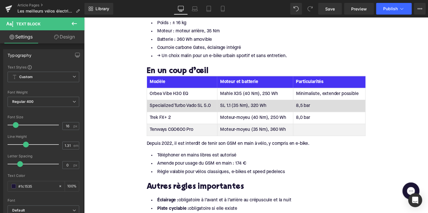
click at [310, 103] on td "8,5 bar" at bounding box center [335, 108] width 74 height 12
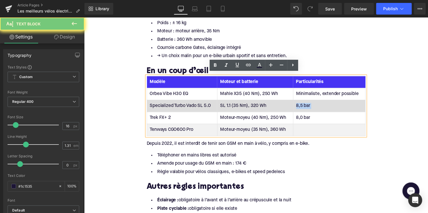
click at [310, 103] on td "8,5 bar" at bounding box center [335, 108] width 74 height 12
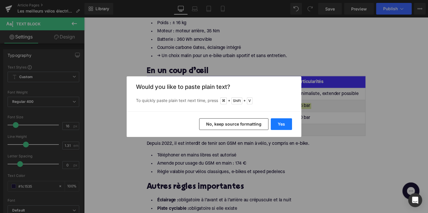
click at [277, 127] on button "Yes" at bounding box center [280, 124] width 21 height 12
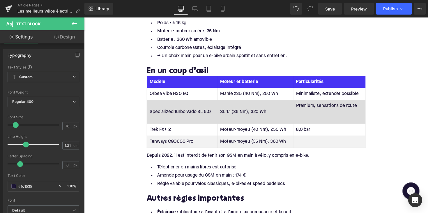
click at [310, 119] on td "Premium, sensations de route" at bounding box center [335, 114] width 74 height 24
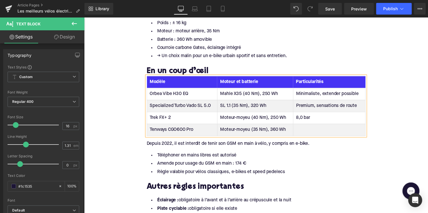
click at [307, 117] on td "8,0 bar" at bounding box center [335, 120] width 74 height 12
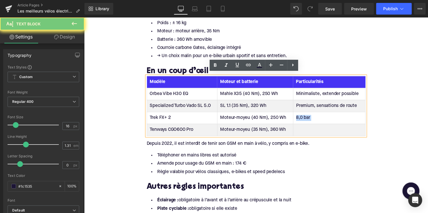
click at [307, 117] on td "8,0 bar" at bounding box center [335, 120] width 74 height 12
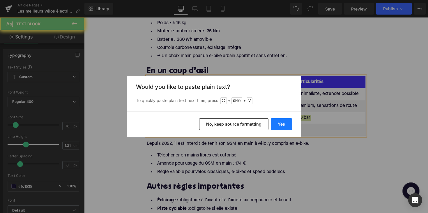
click at [283, 126] on button "Yes" at bounding box center [280, 124] width 21 height 12
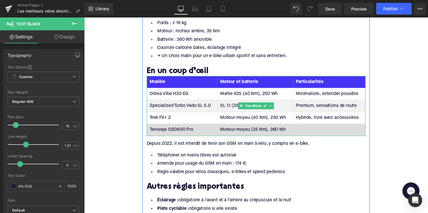
click at [318, 129] on td at bounding box center [335, 132] width 74 height 12
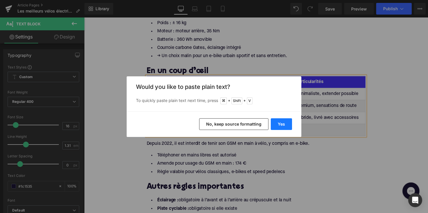
click at [284, 125] on button "Yes" at bounding box center [280, 124] width 21 height 12
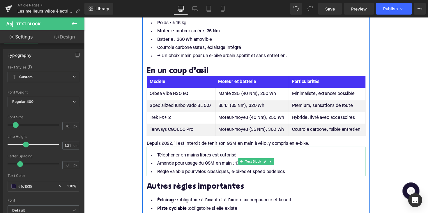
click at [301, 178] on div at bounding box center [260, 178] width 224 height 1
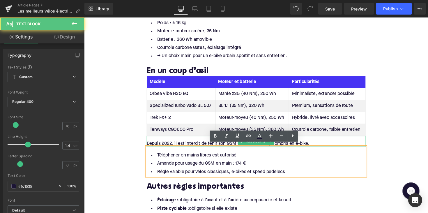
click at [195, 143] on div "Depuis 2022, il est interdit de tenir son GSM en main à vélo, y compris en e-bi…" at bounding box center [260, 146] width 224 height 6
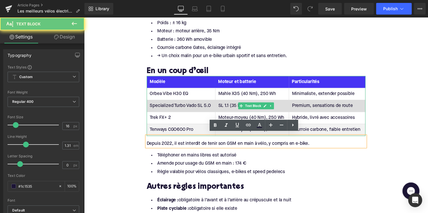
click at [204, 103] on td "Specialized Turbo Vado SL 5.0" at bounding box center [183, 108] width 70 height 12
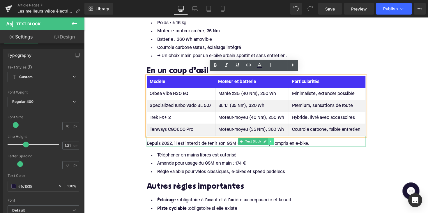
click at [272, 143] on link at bounding box center [275, 144] width 6 height 7
click at [275, 142] on link at bounding box center [278, 144] width 6 height 7
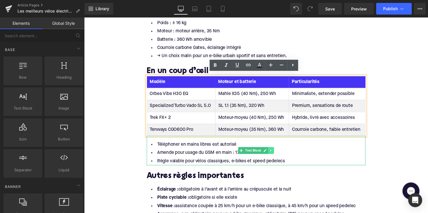
click at [275, 152] on icon at bounding box center [275, 153] width 3 height 3
click at [279, 150] on link at bounding box center [278, 153] width 6 height 7
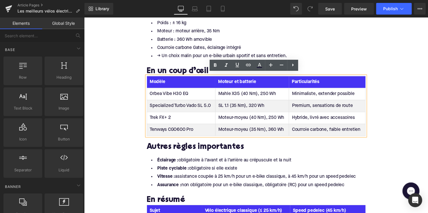
click at [207, 147] on h2 "Autres règles importantes" at bounding box center [260, 150] width 224 height 9
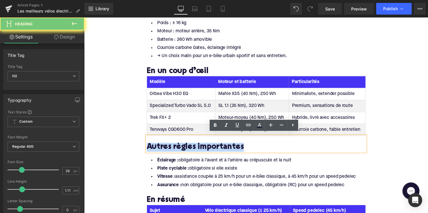
click at [207, 147] on h2 "Autres règles importantes" at bounding box center [260, 150] width 224 height 9
paste div
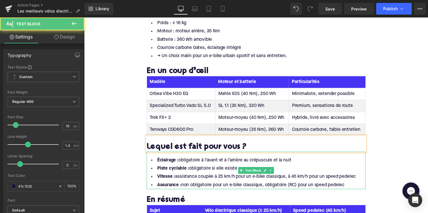
click at [355, 186] on li "Assurance : non obligatoire pour un e-bike classique, obligatoire (RC) pour un …" at bounding box center [260, 189] width 224 height 8
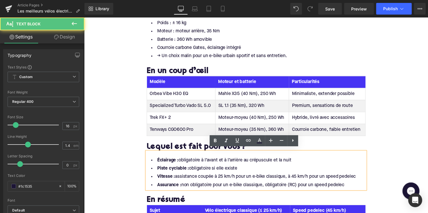
click at [351, 186] on li "Assurance : non obligatoire pour un e-bike classique, obligatoire (RC) pour un …" at bounding box center [260, 189] width 224 height 8
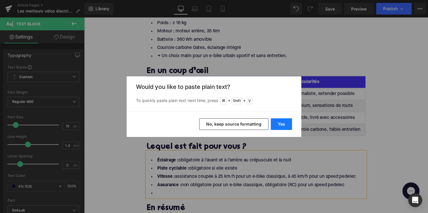
click at [279, 124] on button "Yes" at bounding box center [280, 124] width 21 height 12
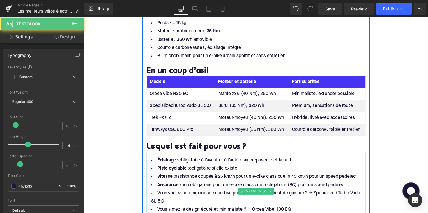
drag, startPoint x: 356, startPoint y: 185, endPoint x: 149, endPoint y: 159, distance: 208.1
click at [149, 159] on ul "Éclairage : obligatoire à l’avant et à l’arrière au crépuscule et la nuit Piste…" at bounding box center [260, 197] width 224 height 76
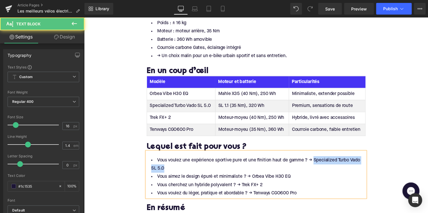
drag, startPoint x: 318, startPoint y: 160, endPoint x: 164, endPoint y: 169, distance: 153.5
click at [164, 169] on li "Vous voulez une expérience sportive pure et une finition haut de gamme ? → Spec…" at bounding box center [260, 167] width 224 height 17
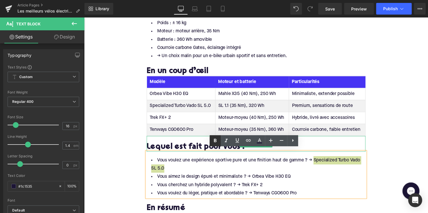
click at [216, 140] on icon at bounding box center [215, 140] width 3 height 3
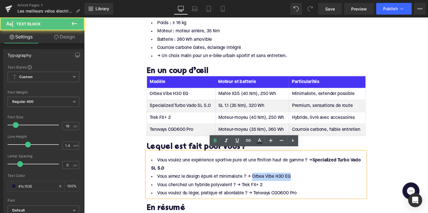
drag, startPoint x: 252, startPoint y: 176, endPoint x: 293, endPoint y: 176, distance: 40.4
click at [293, 176] on li "Vous aimez le design épuré et minimaliste ? → Orbea Vibe H30 EQ" at bounding box center [260, 180] width 224 height 8
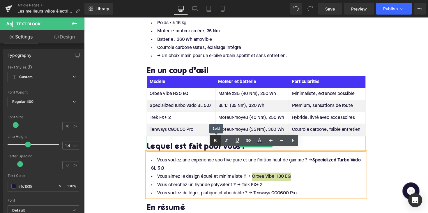
click at [212, 141] on icon at bounding box center [214, 140] width 7 height 7
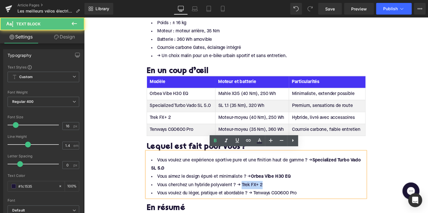
drag, startPoint x: 244, startPoint y: 186, endPoint x: 273, endPoint y: 187, distance: 28.8
click at [273, 187] on li "Vous cherchez un hybride polyvalent ? → Trek FX+ 2" at bounding box center [260, 189] width 224 height 8
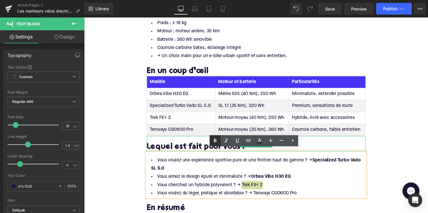
click at [212, 140] on icon at bounding box center [214, 140] width 7 height 7
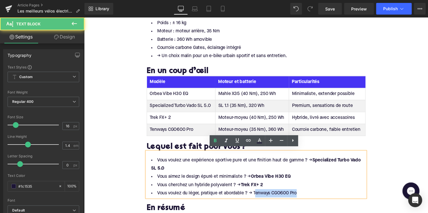
drag, startPoint x: 258, startPoint y: 194, endPoint x: 317, endPoint y: 194, distance: 59.6
click at [317, 194] on li "Vous voulez du léger, pratique et abordable ? → Tenways CGO600 Pro" at bounding box center [260, 197] width 224 height 8
click at [312, 194] on li "Vous voulez du léger, pratique et abordable ? → Tenways CGO600 Pro" at bounding box center [260, 197] width 224 height 8
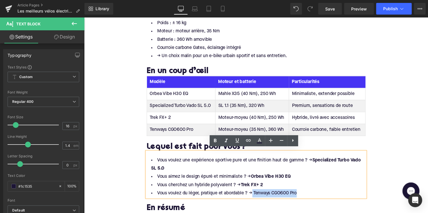
drag, startPoint x: 308, startPoint y: 194, endPoint x: 255, endPoint y: 195, distance: 52.9
click at [255, 195] on li "Vous voulez du léger, pratique et abordable ? → Tenways CGO600 Pro" at bounding box center [260, 197] width 224 height 8
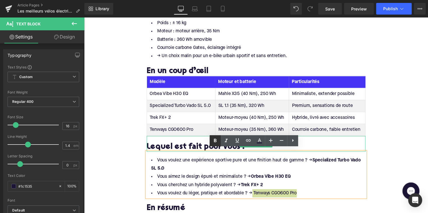
click at [214, 139] on icon at bounding box center [215, 140] width 3 height 3
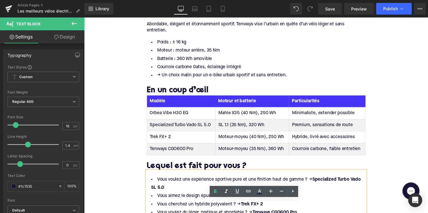
scroll to position [763, 0]
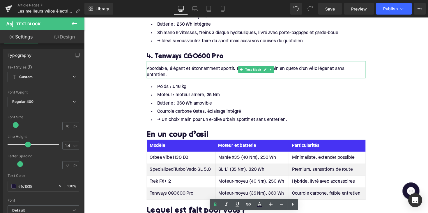
click at [187, 68] on div "Abordable, élégant et étonnamment sportif. Tenways vise l’urbain en quête d’un …" at bounding box center [260, 73] width 224 height 13
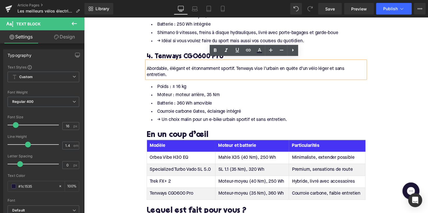
click at [197, 46] on div "4. Tenways CGO600 Pro" at bounding box center [260, 54] width 224 height 16
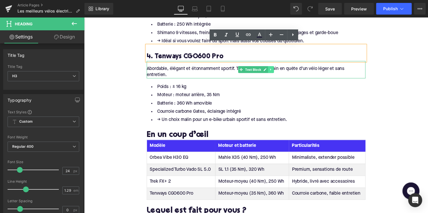
click at [274, 69] on icon at bounding box center [275, 70] width 3 height 3
click at [273, 70] on icon at bounding box center [271, 70] width 3 height 3
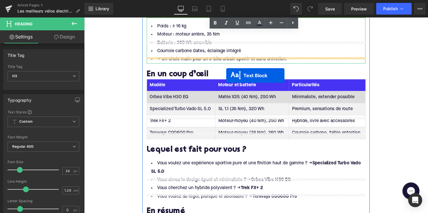
scroll to position [865, 0]
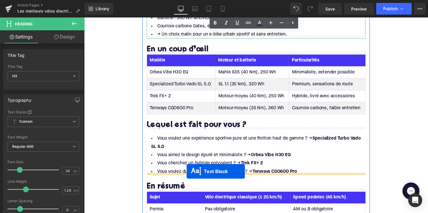
drag, startPoint x: 243, startPoint y: 85, endPoint x: 189, endPoint y: 175, distance: 105.0
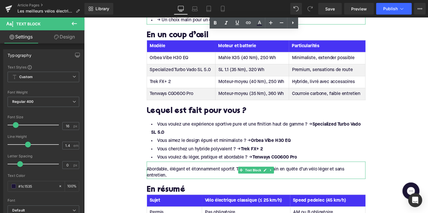
click at [167, 173] on div "Abordable, élégant et étonnamment sportif. Tenways vise l’urbain en quête d’un …" at bounding box center [260, 176] width 224 height 13
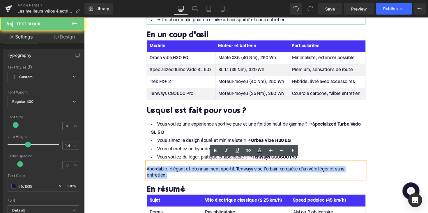
drag, startPoint x: 170, startPoint y: 177, endPoint x: 142, endPoint y: 171, distance: 28.9
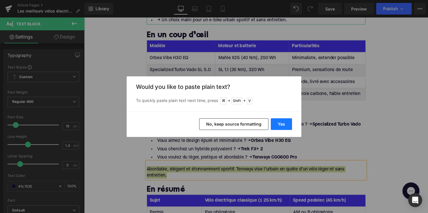
click at [274, 126] on button "Yes" at bounding box center [280, 124] width 21 height 12
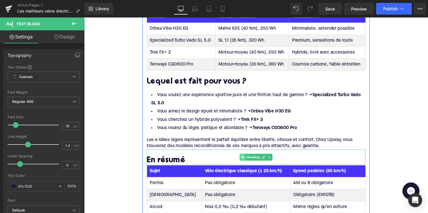
scroll to position [909, 0]
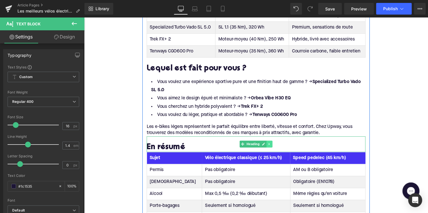
click at [275, 143] on link at bounding box center [274, 146] width 6 height 7
click at [277, 144] on link at bounding box center [277, 146] width 6 height 7
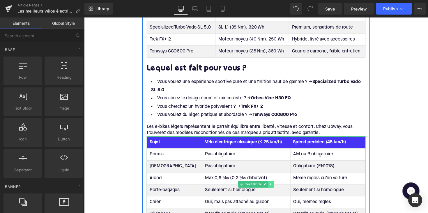
click at [275, 186] on icon at bounding box center [275, 187] width 3 height 3
click at [277, 186] on icon at bounding box center [278, 187] width 3 height 3
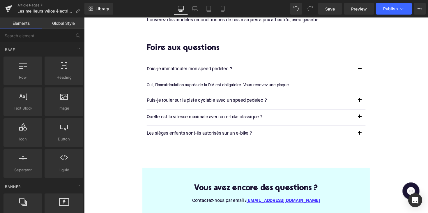
scroll to position [1022, 0]
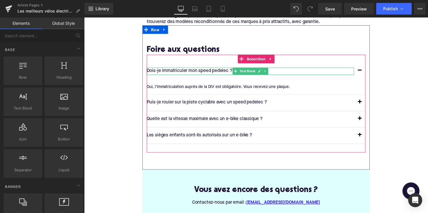
click at [204, 69] on p "Dois-je immatriculer mon speed pedelec ?" at bounding box center [254, 73] width 212 height 8
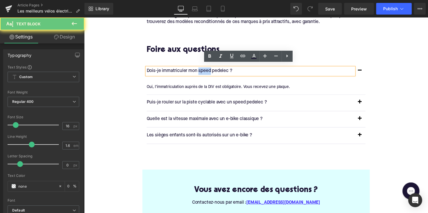
click at [204, 69] on p "Dois-je immatriculer mon speed pedelec ?" at bounding box center [254, 73] width 212 height 8
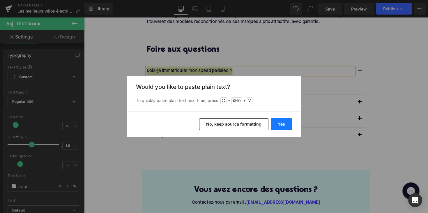
click at [277, 121] on button "Yes" at bounding box center [280, 124] width 21 height 12
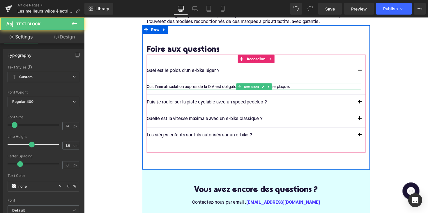
click at [197, 85] on div "Oui, l’immatriculation auprès de la DIV est obligatoire. Vous recevez une plaqu…" at bounding box center [258, 88] width 220 height 6
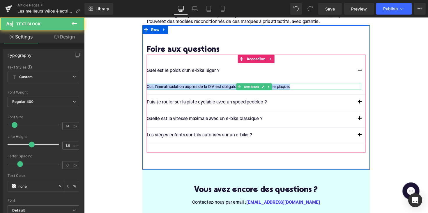
click at [197, 85] on div "Oui, l’immatriculation auprès de la DIV est obligatoire. Vous recevez une plaqu…" at bounding box center [258, 88] width 220 height 6
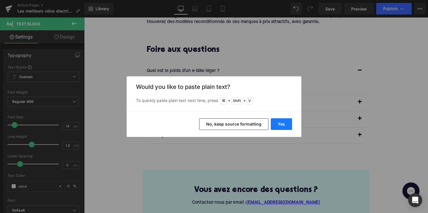
click at [286, 120] on button "Yes" at bounding box center [280, 124] width 21 height 12
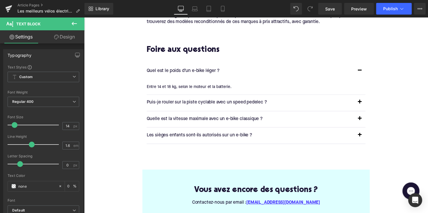
click at [185, 101] on p "Puis-je rouler sur la piste cyclable avec un speed pedelec ?" at bounding box center [254, 105] width 212 height 8
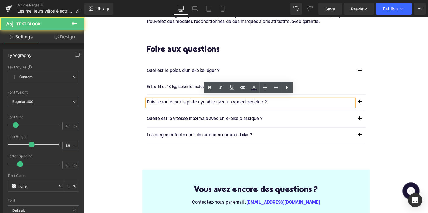
click at [185, 101] on p "Puis-je rouler sur la piste cyclable avec un speed pedelec ?" at bounding box center [254, 105] width 212 height 8
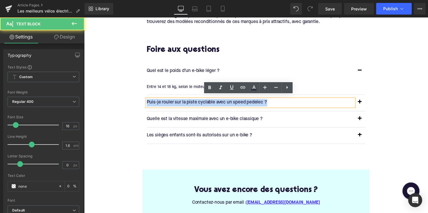
click at [185, 101] on p "Puis-je rouler sur la piste cyclable avec un speed pedelec ?" at bounding box center [254, 105] width 212 height 8
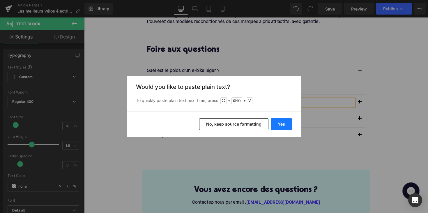
click at [282, 121] on button "Yes" at bounding box center [280, 124] width 21 height 12
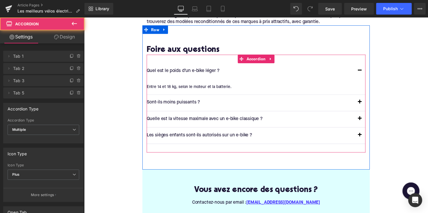
click at [366, 106] on span "button" at bounding box center [366, 106] width 0 height 0
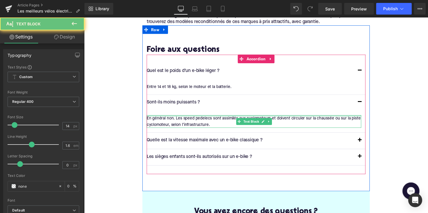
click at [193, 117] on div "En général non. Les speed pedelecs sont assimilés aux cyclomoteurs et doivent c…" at bounding box center [258, 123] width 220 height 13
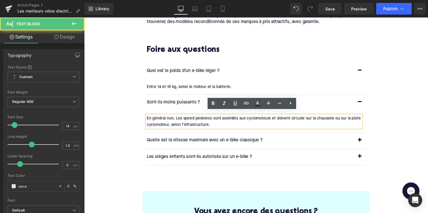
click at [193, 117] on div "En général non. Les speed pedelecs sont assimilés aux cyclomoteurs et doivent c…" at bounding box center [258, 123] width 220 height 13
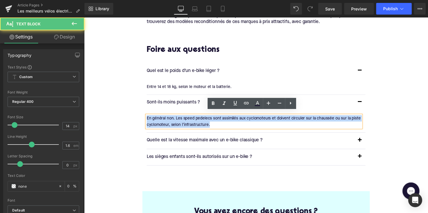
click at [193, 117] on div "En général non. Les speed pedelecs sont assimilés aux cyclomoteurs et doivent c…" at bounding box center [258, 123] width 220 height 13
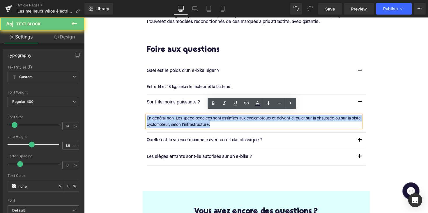
click at [192, 117] on div "En général non. Les speed pedelecs sont assimilés aux cyclomoteurs et doivent c…" at bounding box center [258, 123] width 220 height 13
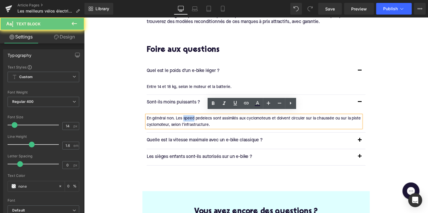
click at [192, 117] on div "En général non. Les speed pedelecs sont assimilés aux cyclomoteurs et doivent c…" at bounding box center [258, 123] width 220 height 13
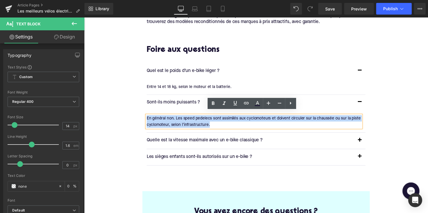
click at [192, 117] on div "En général non. Les speed pedelecs sont assimilés aux cyclomoteurs et doivent c…" at bounding box center [258, 123] width 220 height 13
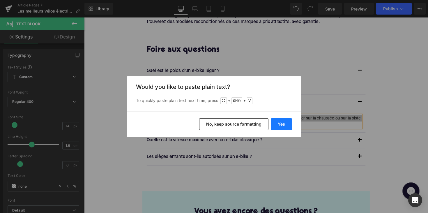
click at [279, 120] on button "Yes" at bounding box center [280, 124] width 21 height 12
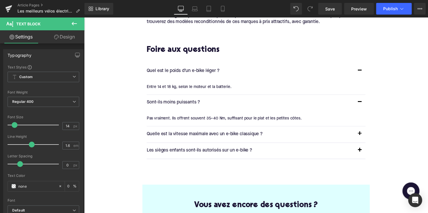
click at [229, 133] on p "Quelle est la vitesse maximale avec un e-bike classique ?" at bounding box center [254, 137] width 212 height 8
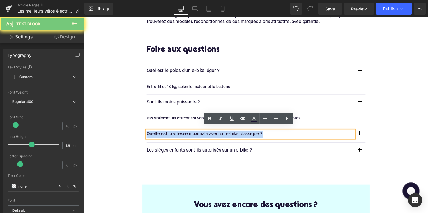
click at [229, 133] on p "Quelle est la vitesse maximale avec un e-bike classique ?" at bounding box center [254, 137] width 212 height 8
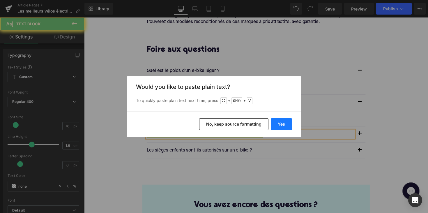
click at [280, 123] on button "Yes" at bounding box center [280, 124] width 21 height 12
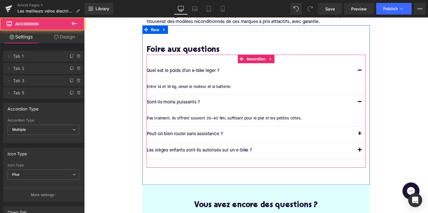
click at [366, 138] on span "button" at bounding box center [366, 138] width 0 height 0
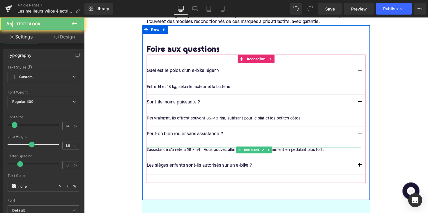
click at [204, 150] on div at bounding box center [258, 150] width 220 height 1
click at [204, 150] on div "L’assistance s’arrête à 25 km/h. Vous pouvez aller plus vite, mais uniquement e…" at bounding box center [258, 153] width 220 height 6
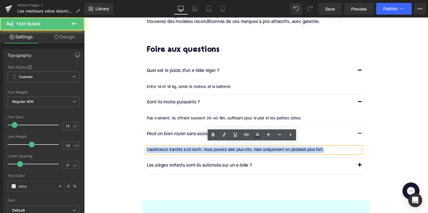
click at [204, 150] on div "L’assistance s’arrête à 25 km/h. Vous pouvez aller plus vite, mais uniquement e…" at bounding box center [258, 153] width 220 height 6
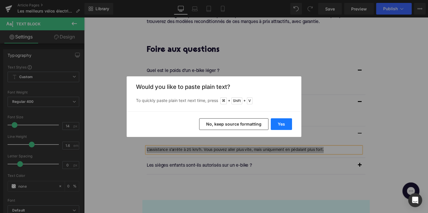
click at [291, 121] on button "Yes" at bounding box center [280, 124] width 21 height 12
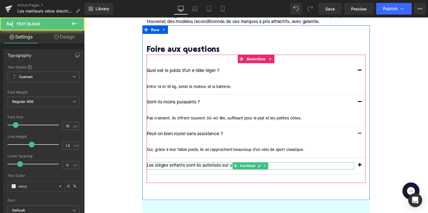
click at [214, 165] on p "Les sièges enfants sont-ils autorisés sur un e-bike ?" at bounding box center [254, 169] width 212 height 8
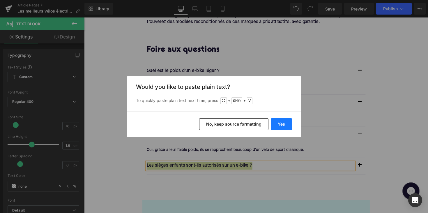
click at [279, 122] on button "Yes" at bounding box center [280, 124] width 21 height 12
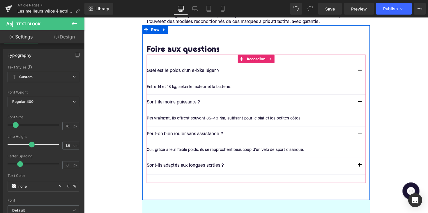
click at [366, 170] on span "button" at bounding box center [366, 170] width 0 height 0
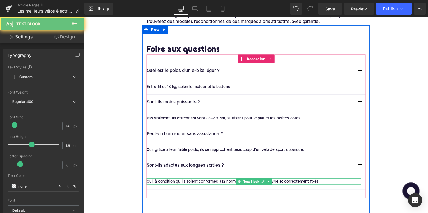
click at [225, 182] on div "Oui, à condition qu’ils soient conformes à la norme européenne EN 14344 et corr…" at bounding box center [258, 185] width 220 height 6
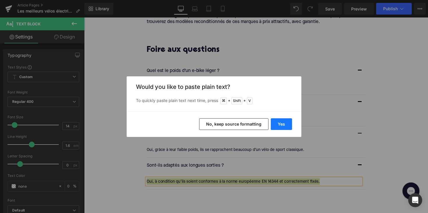
click at [287, 121] on button "Yes" at bounding box center [280, 124] width 21 height 12
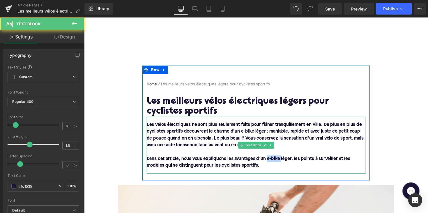
scroll to position [0, 0]
drag, startPoint x: 271, startPoint y: 161, endPoint x: 295, endPoint y: 161, distance: 24.4
click at [295, 161] on font "Dans cet article, nous vous expliquons les avantages d’un e-bike léger, les poi…" at bounding box center [252, 166] width 208 height 12
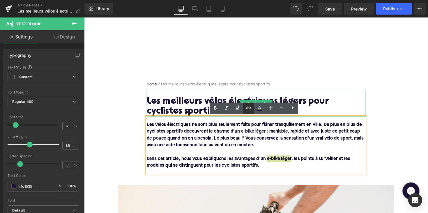
click at [247, 109] on icon at bounding box center [248, 107] width 7 height 7
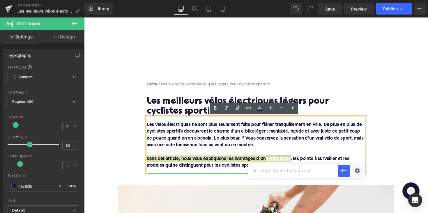
click at [268, 169] on input "text" at bounding box center [293, 170] width 90 height 15
paste input "[URL][DOMAIN_NAME]"
click at [341, 169] on icon "button" at bounding box center [343, 170] width 7 height 7
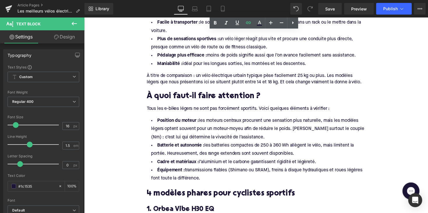
scroll to position [433, 0]
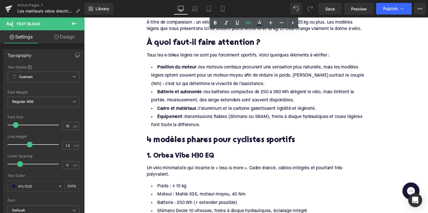
click at [168, 159] on h3 "1. Orbea Vibe H30 EQ" at bounding box center [260, 159] width 224 height 9
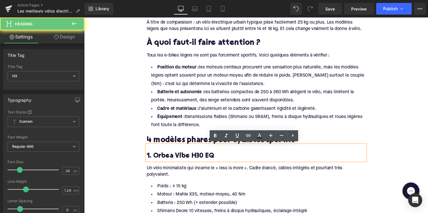
click at [168, 159] on h3 "1. Orbea Vibe H30 EQ" at bounding box center [260, 159] width 224 height 9
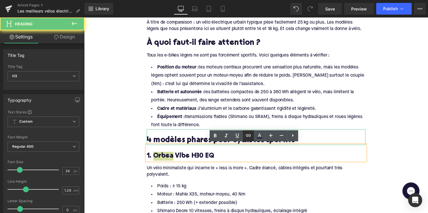
click at [248, 135] on icon at bounding box center [248, 135] width 5 height 2
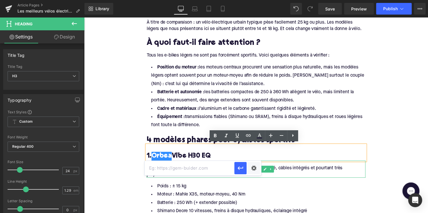
click at [221, 166] on input "text" at bounding box center [190, 168] width 90 height 15
paste input "[URL][DOMAIN_NAME]"
click at [238, 169] on icon "button" at bounding box center [240, 167] width 7 height 7
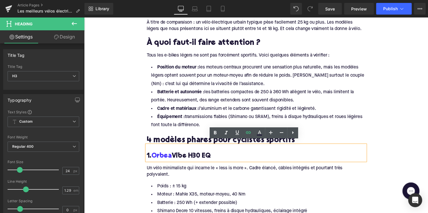
scroll to position [501, 0]
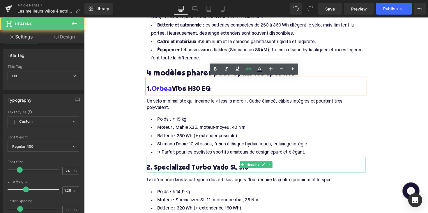
click at [165, 172] on h3 "2. Specialized Turbo Vado SL 5.0" at bounding box center [260, 171] width 224 height 9
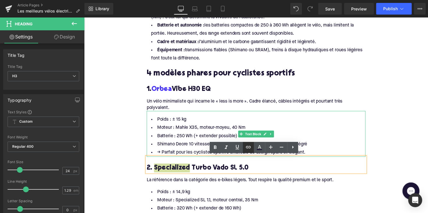
click at [247, 150] on icon at bounding box center [248, 146] width 7 height 7
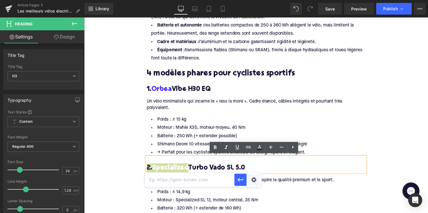
click at [226, 180] on input "text" at bounding box center [190, 179] width 90 height 15
paste input "[URL][DOMAIN_NAME]"
type input "[URL][DOMAIN_NAME]"
click at [238, 179] on icon "button" at bounding box center [240, 179] width 6 height 3
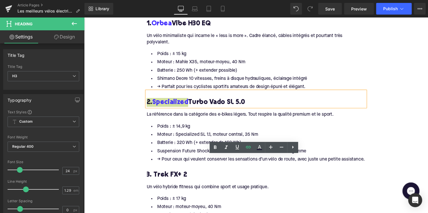
scroll to position [596, 0]
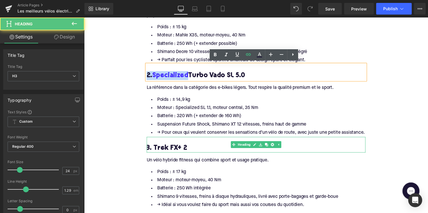
click at [164, 149] on h3 "3. Trek FX+ 2" at bounding box center [260, 151] width 224 height 9
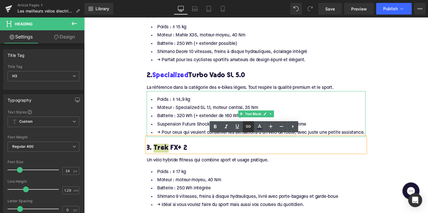
click at [247, 126] on icon at bounding box center [248, 126] width 7 height 7
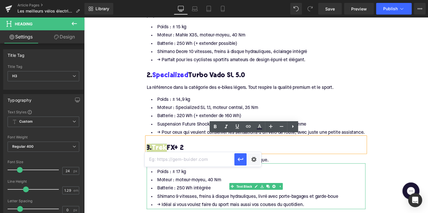
click at [189, 165] on input "text" at bounding box center [190, 159] width 90 height 15
paste input "[URL][DOMAIN_NAME]"
click at [238, 160] on icon "button" at bounding box center [240, 158] width 6 height 3
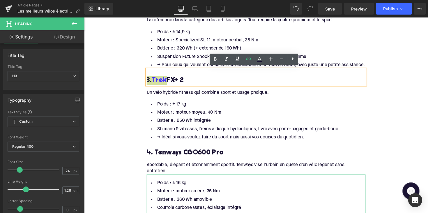
scroll to position [741, 0]
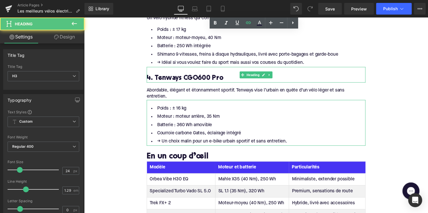
click at [165, 75] on h3 "4. Tenways CGO600 Pro" at bounding box center [260, 79] width 224 height 9
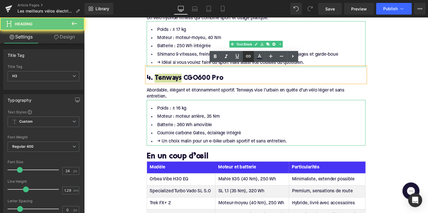
click at [250, 58] on icon at bounding box center [248, 56] width 7 height 7
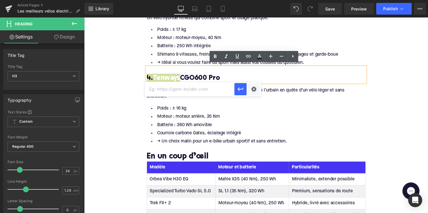
click at [205, 92] on input "text" at bounding box center [190, 89] width 90 height 15
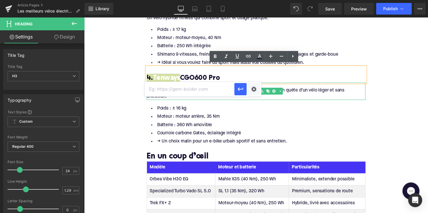
paste input "[URL][DOMAIN_NAME]"
type input "[URL][DOMAIN_NAME]"
click at [240, 87] on icon "button" at bounding box center [240, 89] width 7 height 7
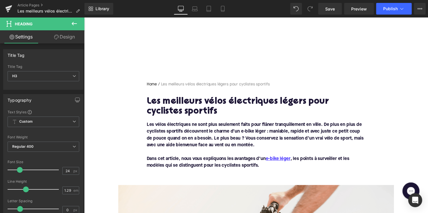
scroll to position [91, 0]
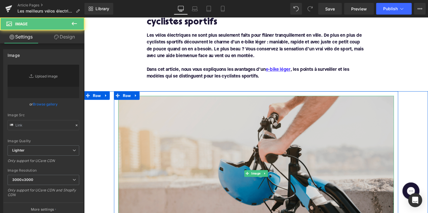
click at [188, 140] on img at bounding box center [260, 176] width 282 height 159
type input "[URL][DOMAIN_NAME]"
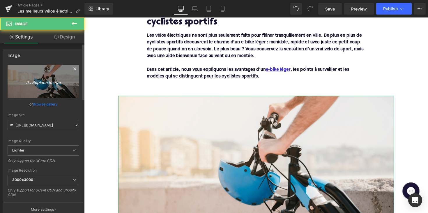
click at [39, 84] on icon "Replace Image" at bounding box center [43, 81] width 47 height 7
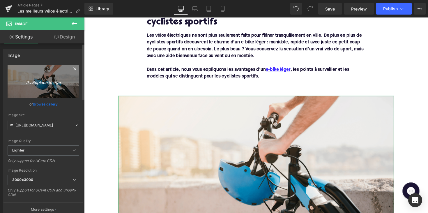
type input "C:\fakepath\lichteebike.jpg"
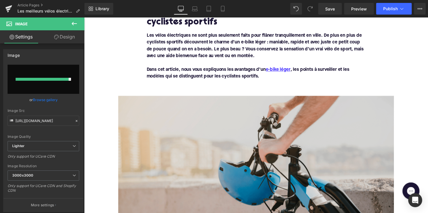
type input "[URL][DOMAIN_NAME]"
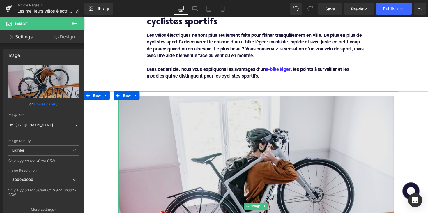
click at [240, 176] on img at bounding box center [260, 210] width 282 height 226
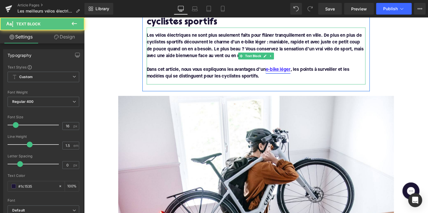
drag, startPoint x: 295, startPoint y: 70, endPoint x: 271, endPoint y: 70, distance: 24.7
click at [271, 70] on font "Dans cet article, nous vous expliquons les avantages d’un e-bike léger , les po…" at bounding box center [251, 74] width 207 height 12
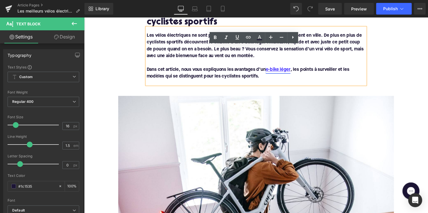
copy font "Dans cet article, nous vous expliquons les avantages d’un e-bike léger"
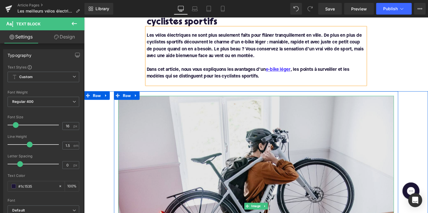
click at [251, 135] on img at bounding box center [260, 210] width 282 height 226
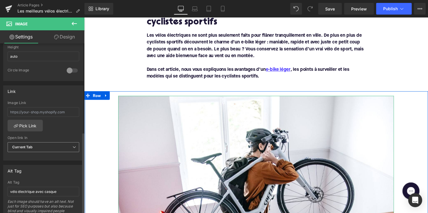
scroll to position [242, 0]
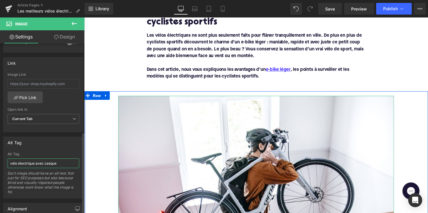
click at [37, 162] on input "vélo électrique avec casque" at bounding box center [44, 163] width 72 height 10
paste input "e-bike léger"
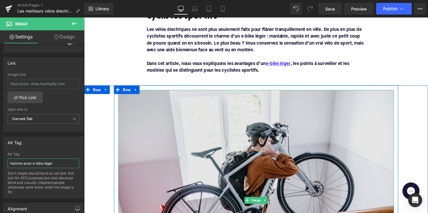
scroll to position [97, 0]
type input "homme avec e-bike léger"
click at [174, 158] on img at bounding box center [260, 204] width 282 height 226
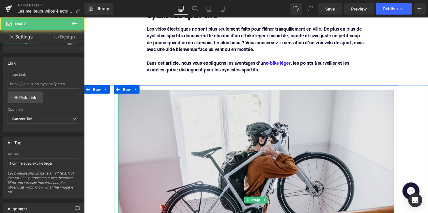
scroll to position [172, 0]
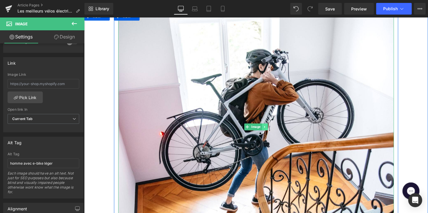
click at [269, 129] on icon at bounding box center [268, 129] width 3 height 3
click at [266, 129] on icon at bounding box center [265, 129] width 3 height 3
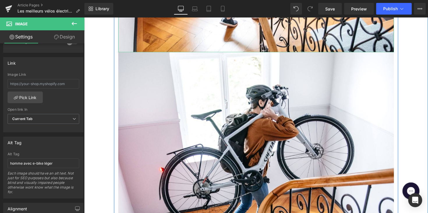
scroll to position [373, 0]
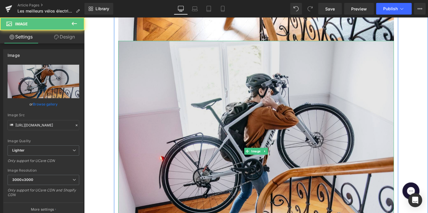
click at [286, 164] on img at bounding box center [260, 154] width 282 height 226
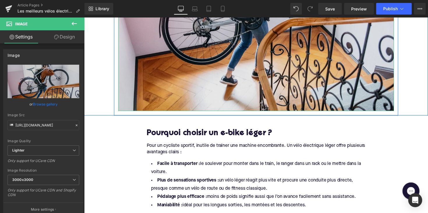
scroll to position [532, 0]
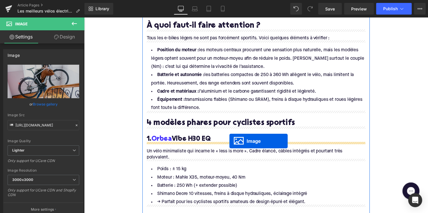
drag, startPoint x: 250, startPoint y: 90, endPoint x: 233, endPoint y: 144, distance: 56.3
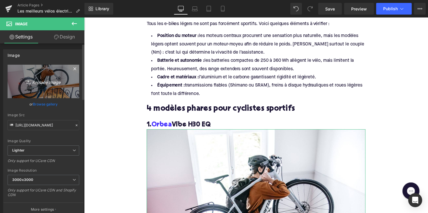
click at [43, 74] on link "Replace Image" at bounding box center [44, 81] width 72 height 33
type input "C:\fakepath\orbeavibe.jpg"
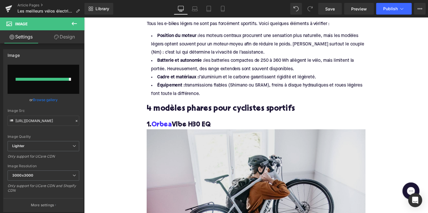
type input "[URL][DOMAIN_NAME]"
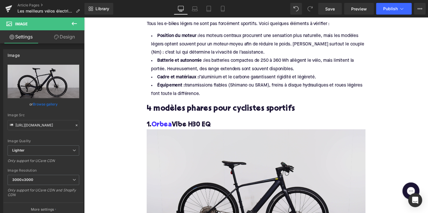
click at [228, 184] on img at bounding box center [260, 206] width 224 height 149
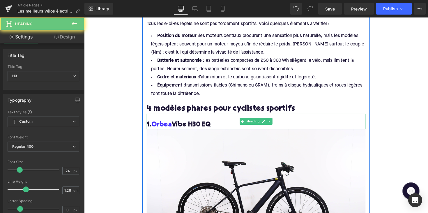
click at [181, 125] on h3 "1. Orbea Vibe H30 EQ" at bounding box center [260, 127] width 224 height 9
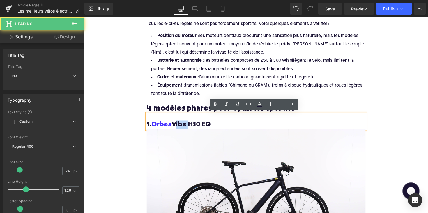
click at [181, 125] on h3 "1. Orbea Vibe H30 EQ" at bounding box center [260, 127] width 224 height 9
click at [222, 124] on h3 "1. Orbea Vibe H30 EQ" at bounding box center [260, 127] width 224 height 9
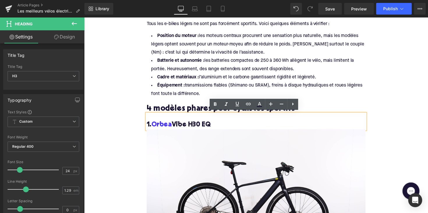
drag, startPoint x: 224, startPoint y: 127, endPoint x: 155, endPoint y: 127, distance: 68.9
click at [155, 127] on h3 "1. Orbea Vibe H30 EQ" at bounding box center [260, 127] width 224 height 9
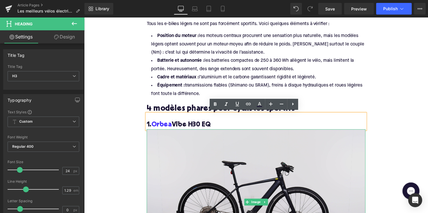
copy h3 "Orbea Vibe H30 EQ"
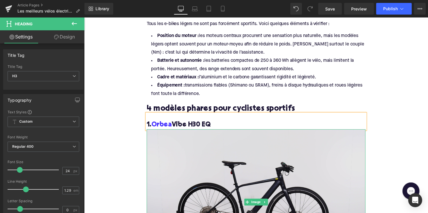
click at [240, 175] on img at bounding box center [260, 206] width 224 height 149
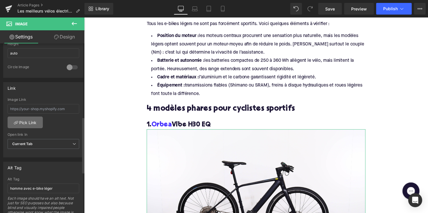
scroll to position [241, 0]
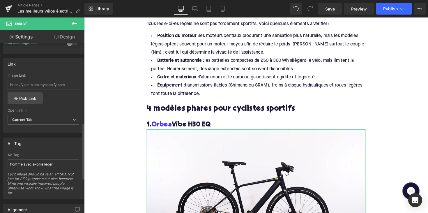
click at [22, 168] on div "Alt Tag homme avec e-bike léger Each image should have an alt text. Not just fo…" at bounding box center [44, 176] width 72 height 46
click at [24, 166] on input "homme avec e-bike léger" at bounding box center [44, 164] width 72 height 10
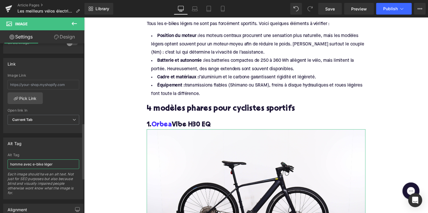
paste input "Orbea Vibe H30 EQ"
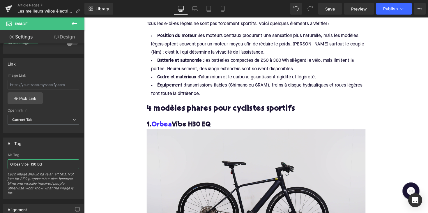
type input "Orbea Vibe H30 EQ"
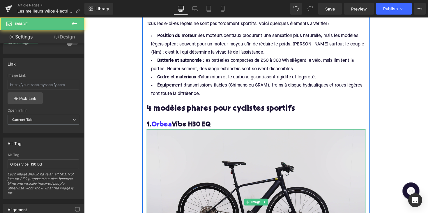
click at [175, 168] on img at bounding box center [260, 206] width 224 height 149
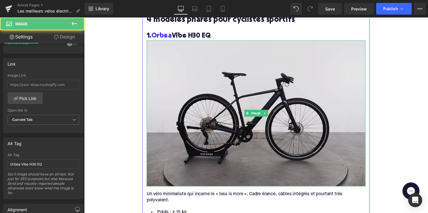
scroll to position [658, 0]
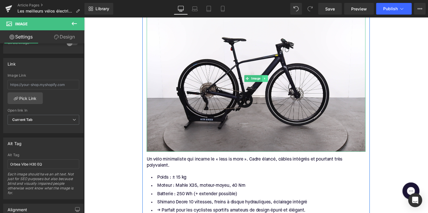
click at [268, 79] on icon at bounding box center [268, 80] width 1 height 2
click at [264, 79] on icon at bounding box center [265, 80] width 3 height 3
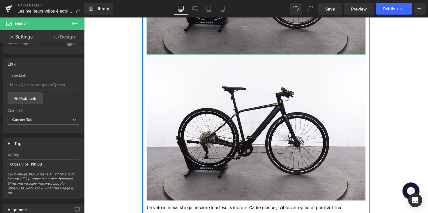
scroll to position [771, 0]
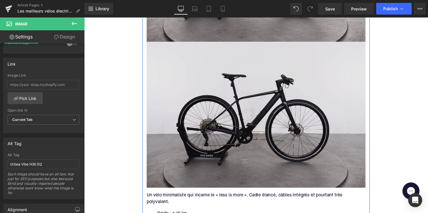
click at [259, 114] on div "Image" at bounding box center [260, 116] width 224 height 149
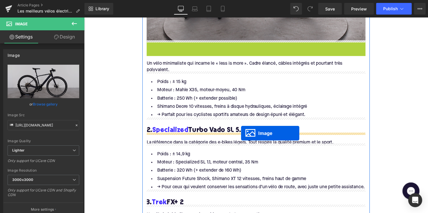
drag, startPoint x: 249, startPoint y: 114, endPoint x: 244, endPoint y: 136, distance: 22.4
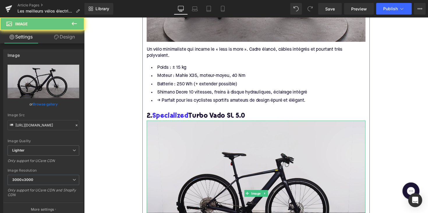
click at [241, 153] on img at bounding box center [260, 197] width 224 height 149
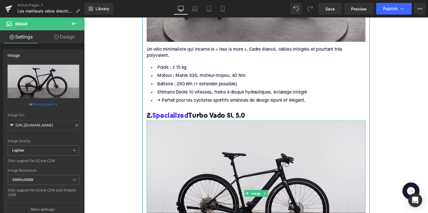
click at [238, 160] on img at bounding box center [260, 197] width 224 height 149
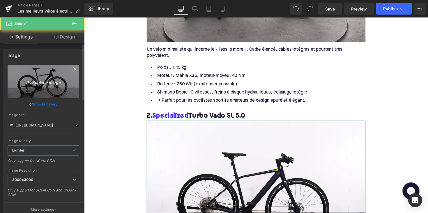
click at [46, 86] on link "Replace Image" at bounding box center [44, 81] width 72 height 33
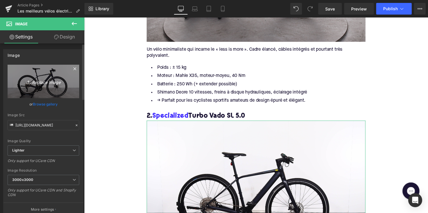
type input "C:\fakepath\specializedturbo.jpg"
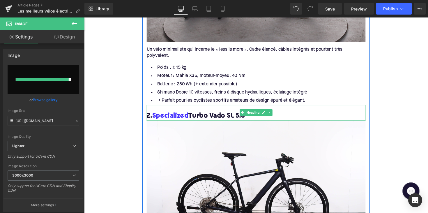
type input "[URL][DOMAIN_NAME]"
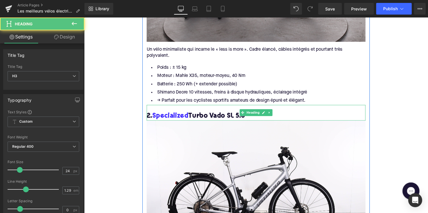
click at [260, 119] on div "2. Specialized Turbo Vado SL 5.0 Heading" at bounding box center [260, 115] width 224 height 16
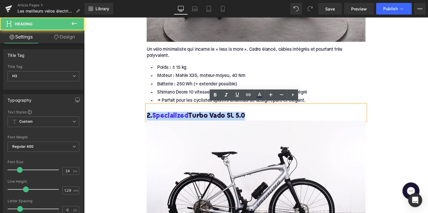
drag, startPoint x: 154, startPoint y: 112, endPoint x: 245, endPoint y: 117, distance: 90.9
click at [245, 117] on div "2. Specialized Turbo Vado SL 5.0" at bounding box center [260, 115] width 224 height 16
click at [257, 117] on h3 "2. Specialized Turbo Vado SL 5.0" at bounding box center [260, 118] width 224 height 9
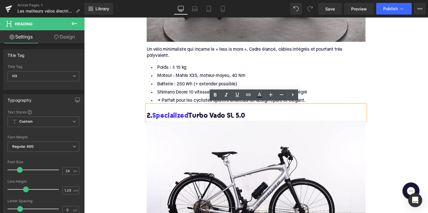
drag, startPoint x: 252, startPoint y: 117, endPoint x: 155, endPoint y: 116, distance: 97.1
click at [155, 116] on h3 "2. Specialized Turbo Vado SL 5.0" at bounding box center [260, 118] width 224 height 9
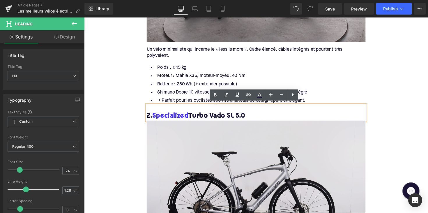
copy h3 "Specialized Turbo Vado SL 5.0"
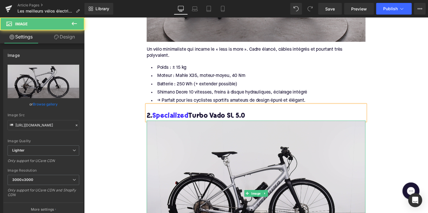
click at [209, 172] on img at bounding box center [260, 197] width 224 height 149
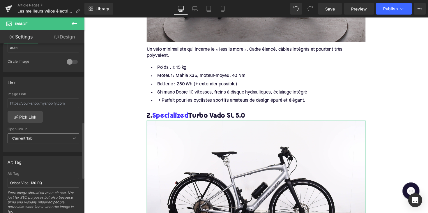
scroll to position [238, 0]
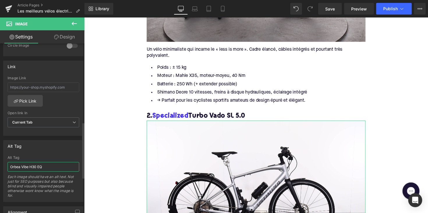
click at [27, 166] on input "Orbea Vibe H30 EQ" at bounding box center [44, 167] width 72 height 10
paste input "Specialized Turbo Vado SL 5.0"
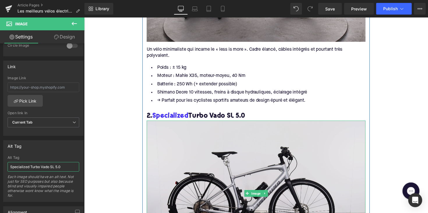
type input "Specialized Turbo Vado SL 5.0"
click at [213, 175] on img at bounding box center [260, 197] width 224 height 149
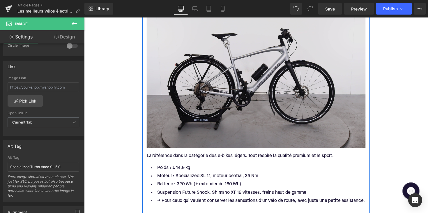
scroll to position [850, 0]
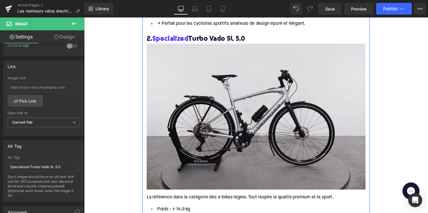
click at [274, 55] on img at bounding box center [260, 118] width 224 height 149
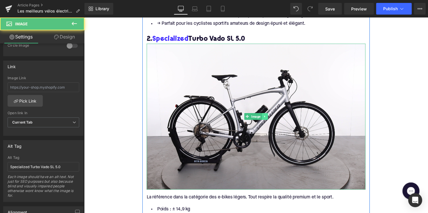
click at [269, 117] on icon at bounding box center [268, 118] width 3 height 3
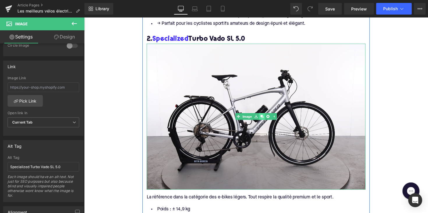
click at [265, 117] on icon at bounding box center [265, 118] width 3 height 3
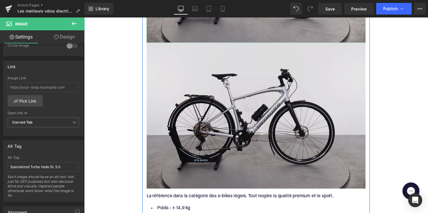
scroll to position [1000, 0]
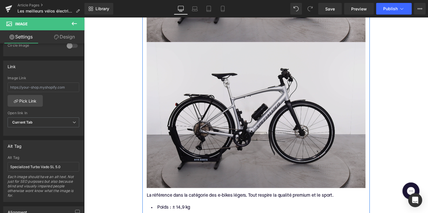
click at [271, 107] on img at bounding box center [260, 117] width 224 height 149
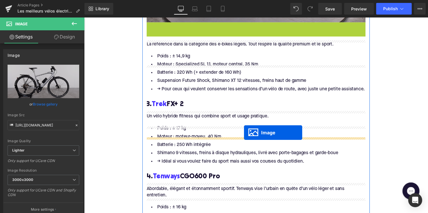
scroll to position [1037, 0]
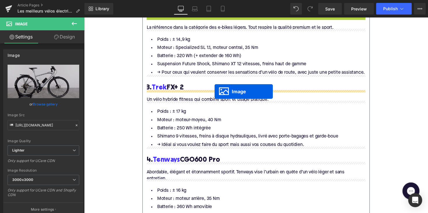
drag, startPoint x: 247, startPoint y: 114, endPoint x: 218, endPoint y: 93, distance: 36.5
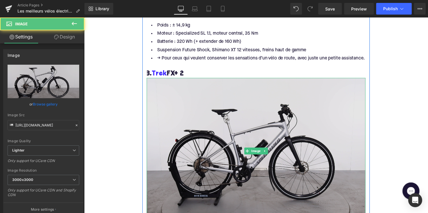
click at [216, 144] on img at bounding box center [260, 153] width 224 height 149
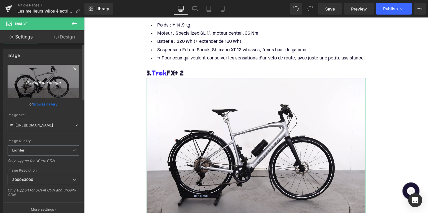
click at [38, 80] on icon "Replace Image" at bounding box center [43, 81] width 47 height 7
type input "C:\fakepath\trekFX.jpg"
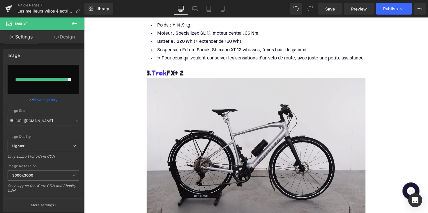
type input "[URL][DOMAIN_NAME]"
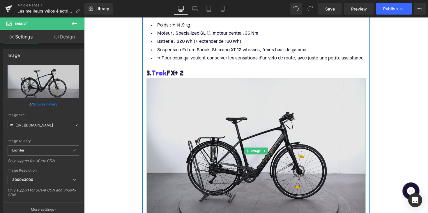
click at [210, 104] on img at bounding box center [260, 153] width 224 height 149
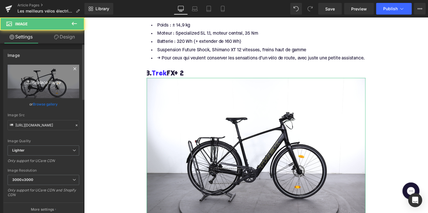
click at [64, 72] on link "Replace Image" at bounding box center [44, 81] width 72 height 33
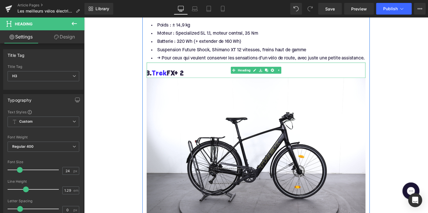
drag, startPoint x: 191, startPoint y: 72, endPoint x: 153, endPoint y: 73, distance: 38.1
click at [153, 73] on h3 "3. Trek FX+ 2" at bounding box center [260, 75] width 224 height 9
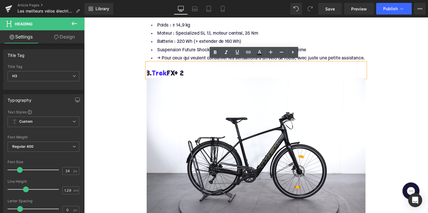
copy h3 "Trek FX+ 2"
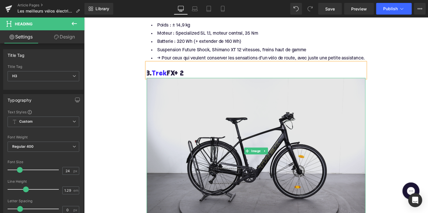
click at [213, 126] on img at bounding box center [260, 153] width 224 height 149
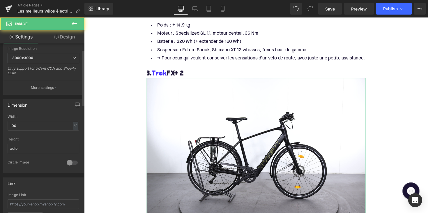
scroll to position [281, 0]
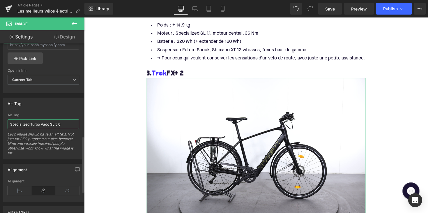
click at [45, 121] on input "Specialized Turbo Vado SL 5.0" at bounding box center [44, 124] width 72 height 10
paste input "Trek FX+ 2"
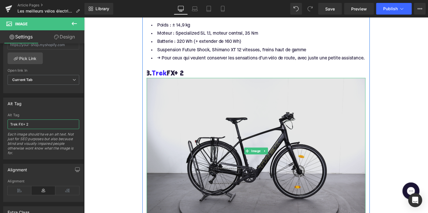
type input "Trek FX+ 2"
click at [199, 150] on img at bounding box center [260, 153] width 224 height 149
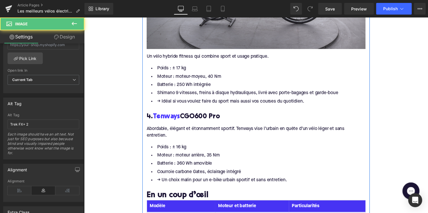
scroll to position [1120, 0]
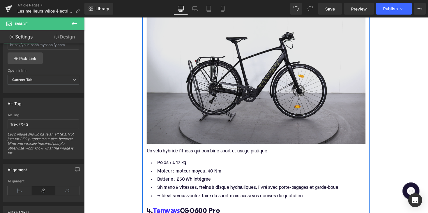
click at [258, 54] on img at bounding box center [260, 71] width 224 height 149
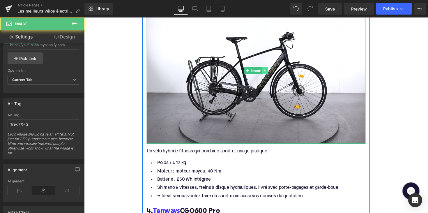
click at [268, 71] on icon at bounding box center [268, 72] width 1 height 2
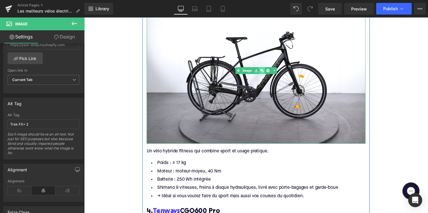
click at [266, 70] on icon at bounding box center [265, 71] width 3 height 3
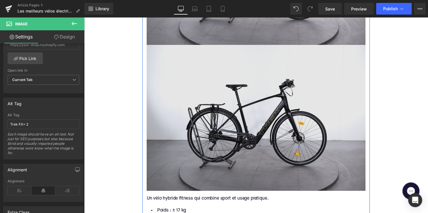
scroll to position [1223, 0]
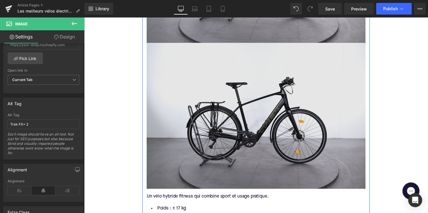
click at [260, 98] on img at bounding box center [260, 117] width 224 height 149
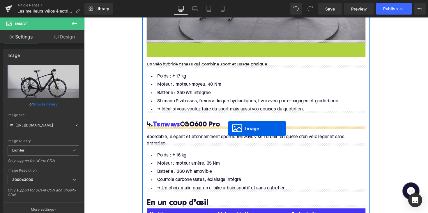
drag, startPoint x: 249, startPoint y: 114, endPoint x: 231, endPoint y: 131, distance: 24.1
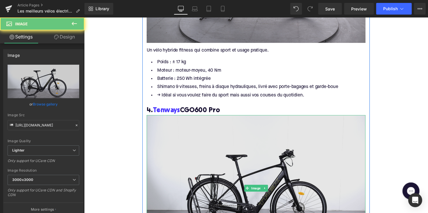
drag, startPoint x: 231, startPoint y: 155, endPoint x: 151, endPoint y: 117, distance: 89.0
click at [231, 155] on img at bounding box center [260, 191] width 224 height 149
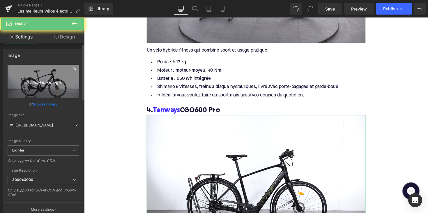
click at [50, 90] on link "Replace Image" at bounding box center [44, 81] width 72 height 33
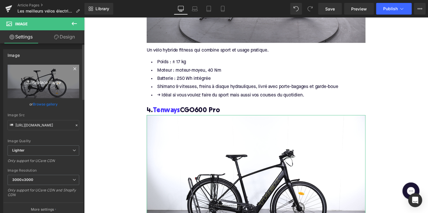
type input "C:\fakepath\tenwaysCGO600pro.jpg"
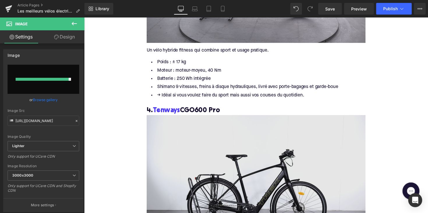
type input "[URL][DOMAIN_NAME]"
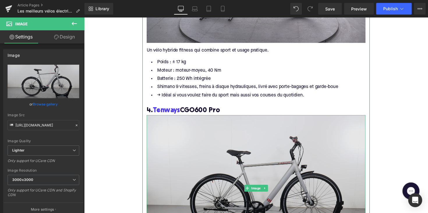
click at [258, 160] on img at bounding box center [260, 191] width 224 height 149
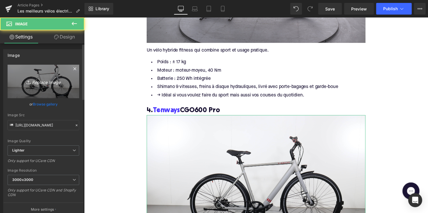
click at [52, 84] on icon "Replace Image" at bounding box center [43, 81] width 47 height 7
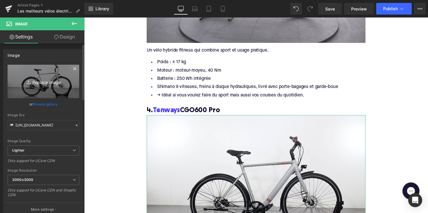
type input "C:\fakepath\tenwaysCGO600pro.jpg"
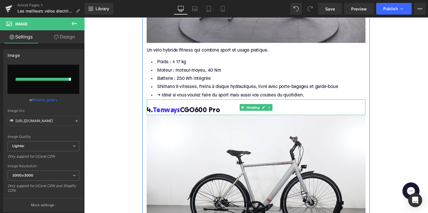
type input "[URL][DOMAIN_NAME]"
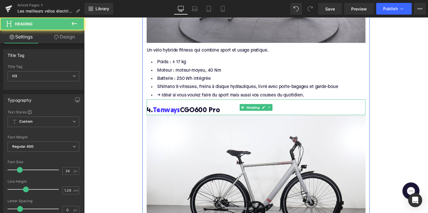
drag, startPoint x: 227, startPoint y: 107, endPoint x: 156, endPoint y: 108, distance: 71.0
click at [156, 108] on h3 "4. Tenways CGO600 Pro" at bounding box center [260, 112] width 224 height 9
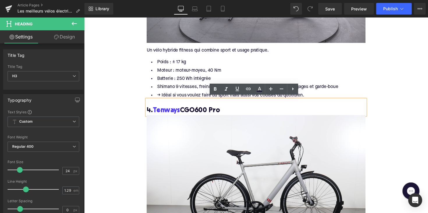
click at [227, 108] on h3 "4. Tenways CGO600 Pro" at bounding box center [260, 112] width 224 height 9
drag, startPoint x: 236, startPoint y: 109, endPoint x: 155, endPoint y: 111, distance: 81.7
click at [155, 111] on h3 "4. Tenways CGO600 Pro" at bounding box center [260, 112] width 224 height 9
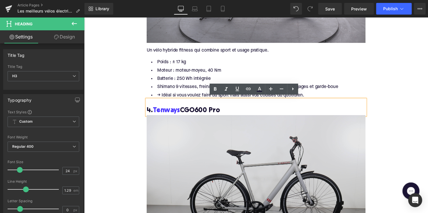
copy h3 "Tenways CGO600 Pro"
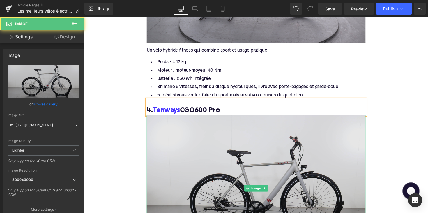
click at [232, 136] on img at bounding box center [260, 191] width 224 height 149
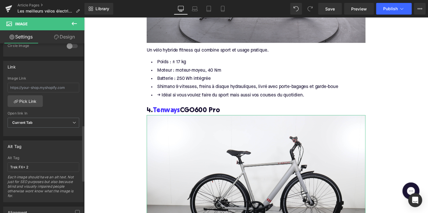
scroll to position [252, 0]
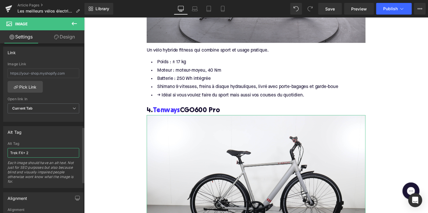
click at [31, 152] on input "Trek FX+ 2" at bounding box center [44, 153] width 72 height 10
paste input "enways CGO600 Pro"
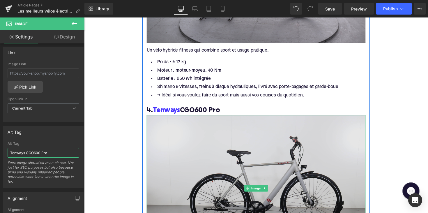
type input "Tenways CGO600 Pro"
click at [175, 156] on img at bounding box center [260, 191] width 224 height 149
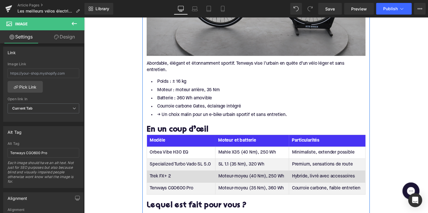
scroll to position [1556, 0]
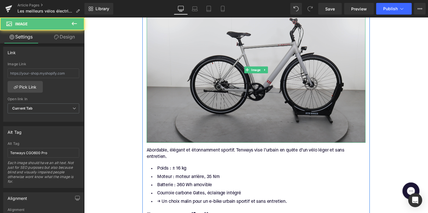
click at [206, 128] on img at bounding box center [260, 70] width 224 height 149
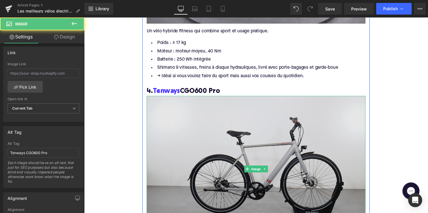
scroll to position [1153, 0]
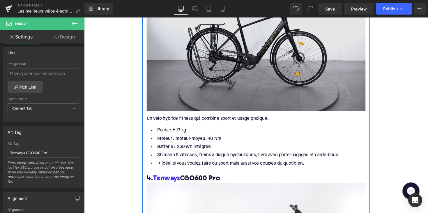
click at [220, 81] on img at bounding box center [260, 38] width 224 height 149
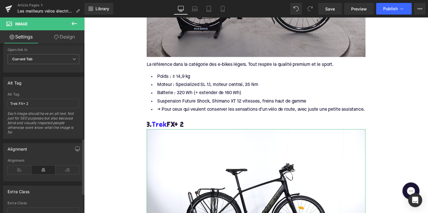
scroll to position [287, 0]
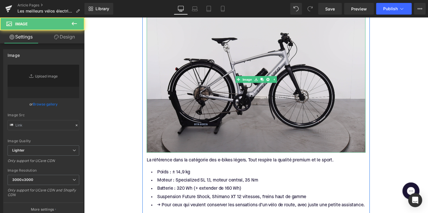
type input "[URL][DOMAIN_NAME]"
click at [208, 114] on img at bounding box center [260, 80] width 224 height 149
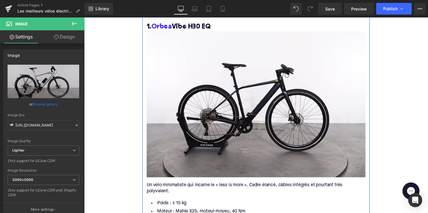
click at [208, 114] on img at bounding box center [260, 106] width 224 height 149
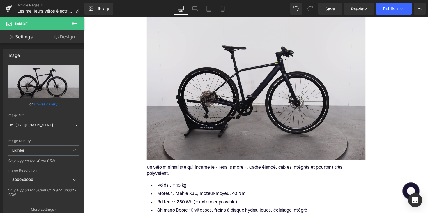
scroll to position [655, 0]
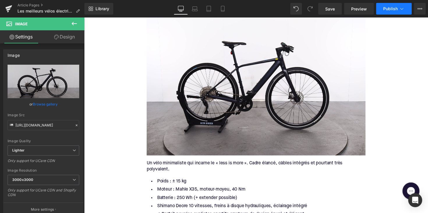
click at [388, 10] on span "Publish" at bounding box center [390, 8] width 15 height 5
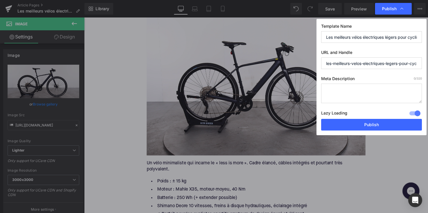
click at [352, 89] on textarea at bounding box center [371, 92] width 101 height 19
paste textarea "Découvrez les meilleurs vélos électriques légers pour sportifs : agiles, rapide…"
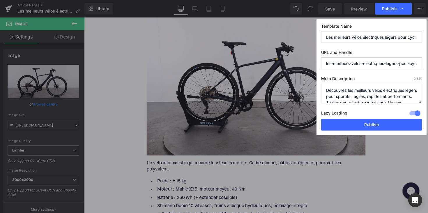
scroll to position [12, 0]
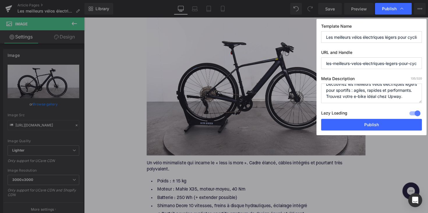
type textarea "Découvrez les meilleurs vélos électriques légers pour sportifs : agiles, rapide…"
drag, startPoint x: 398, startPoint y: 63, endPoint x: 426, endPoint y: 63, distance: 27.6
click at [426, 63] on div "Template Name Les meilleurs vélos électriques légers pour cyclistes sportifs UR…" at bounding box center [371, 77] width 110 height 116
click at [380, 124] on button "Publish" at bounding box center [371, 125] width 101 height 12
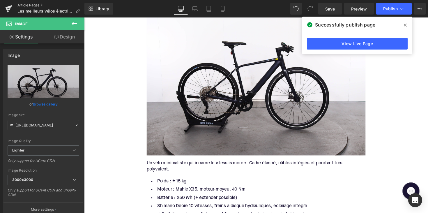
click at [30, 6] on link "Article Pages" at bounding box center [50, 5] width 67 height 5
